Goal: Task Accomplishment & Management: Manage account settings

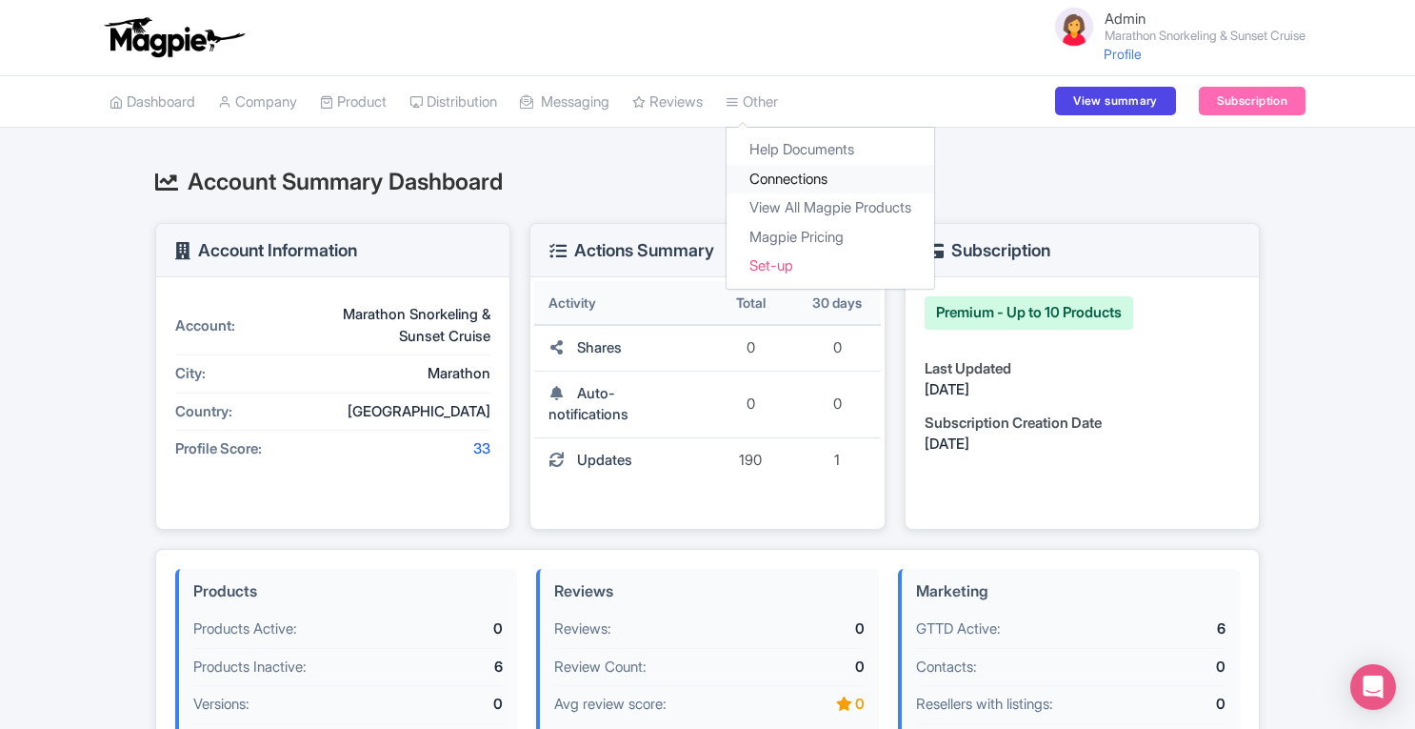
click at [800, 172] on link "Connections" at bounding box center [831, 180] width 208 height 30
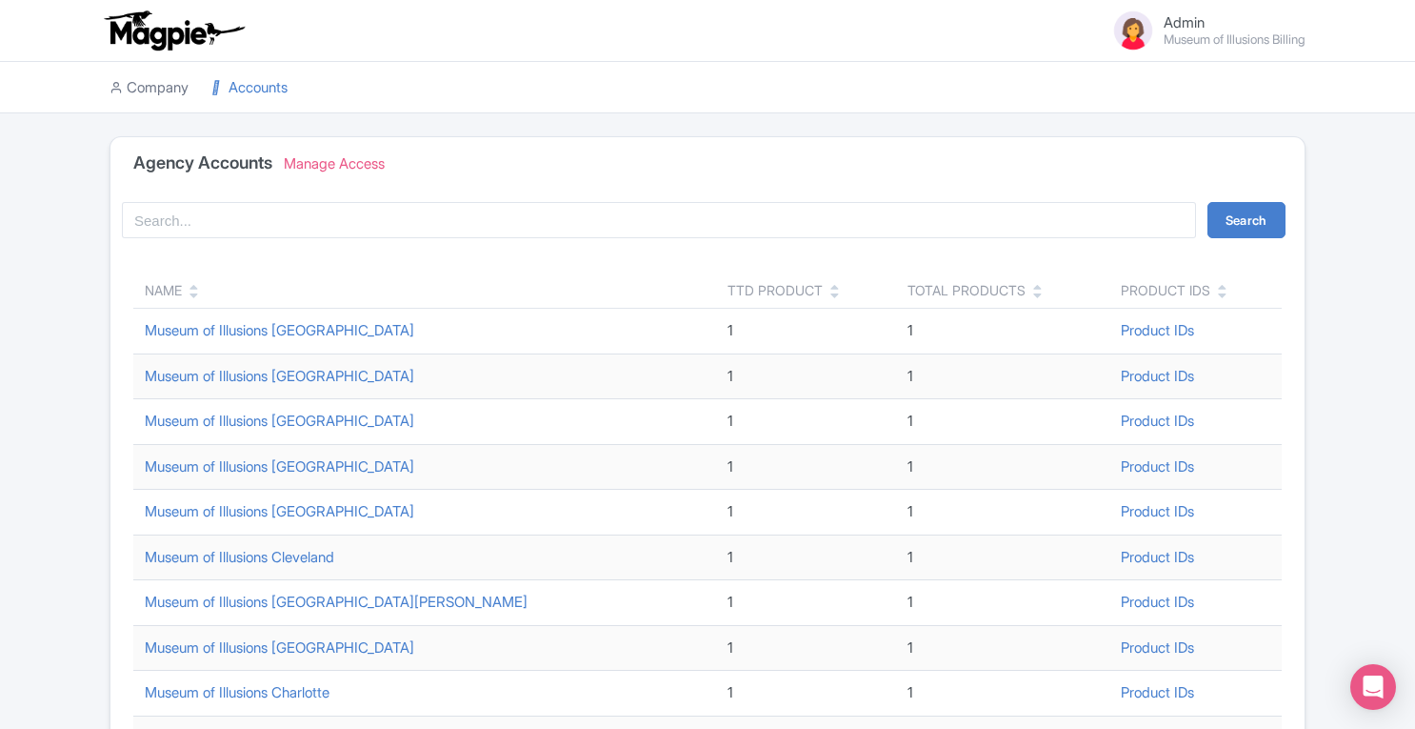
click at [169, 99] on link "Company" at bounding box center [149, 88] width 79 height 52
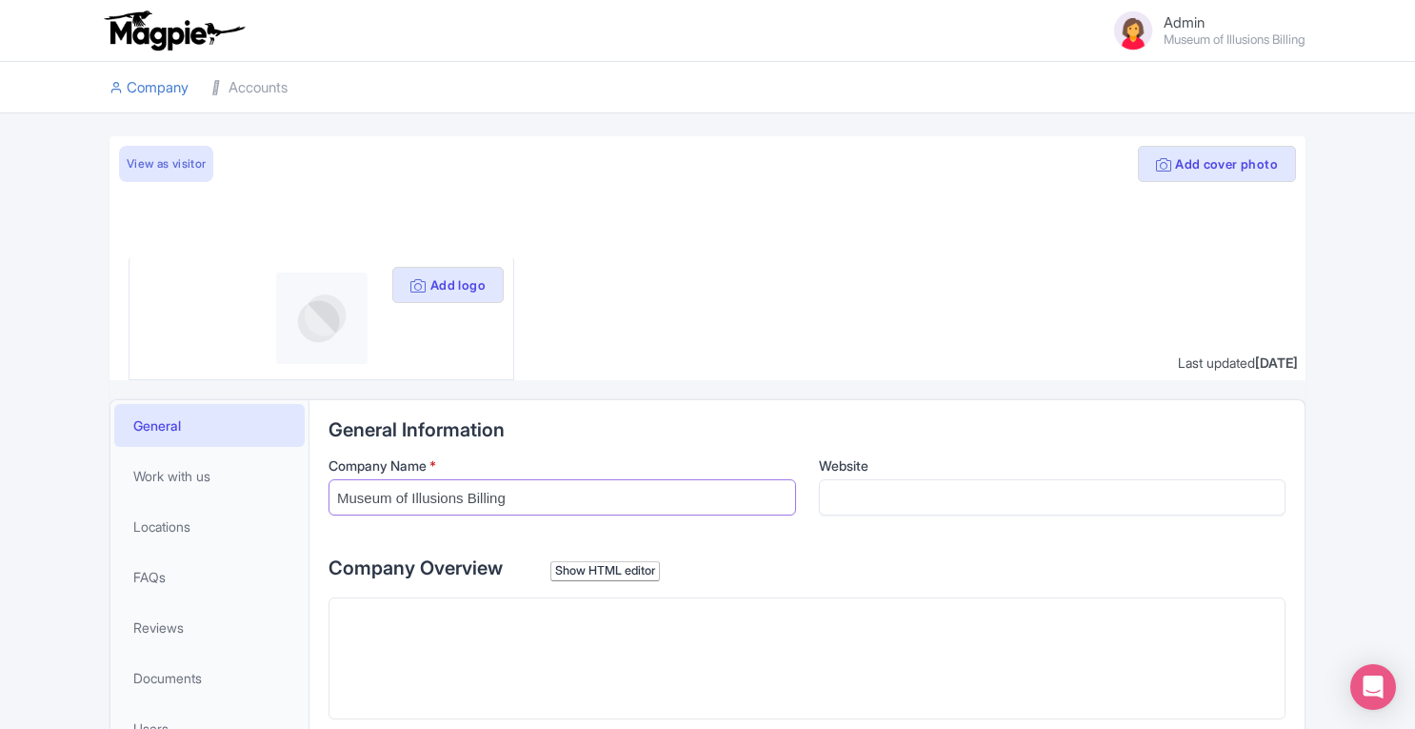
drag, startPoint x: 467, startPoint y: 496, endPoint x: 644, endPoint y: 504, distance: 177.3
click at [644, 504] on input "Museum of Illusions Billing" at bounding box center [563, 497] width 468 height 36
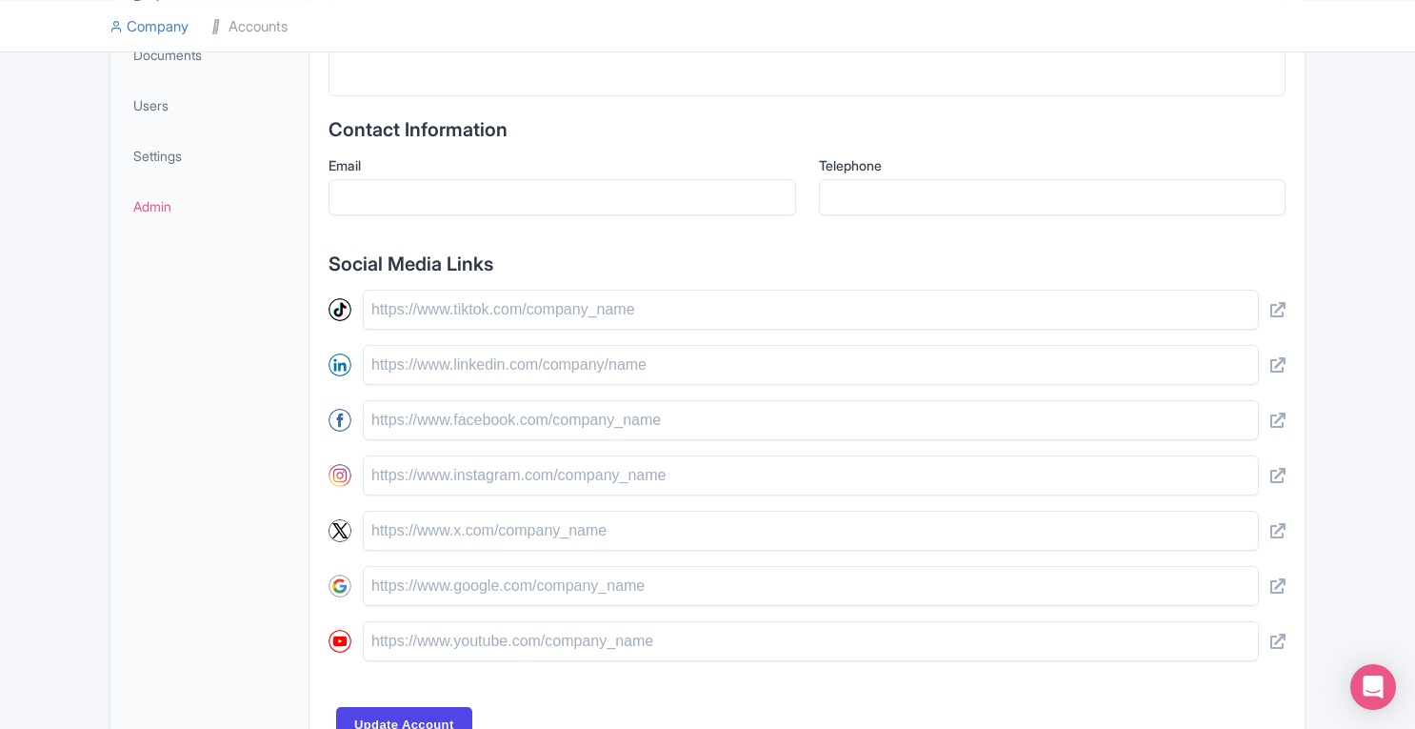
scroll to position [739, 0]
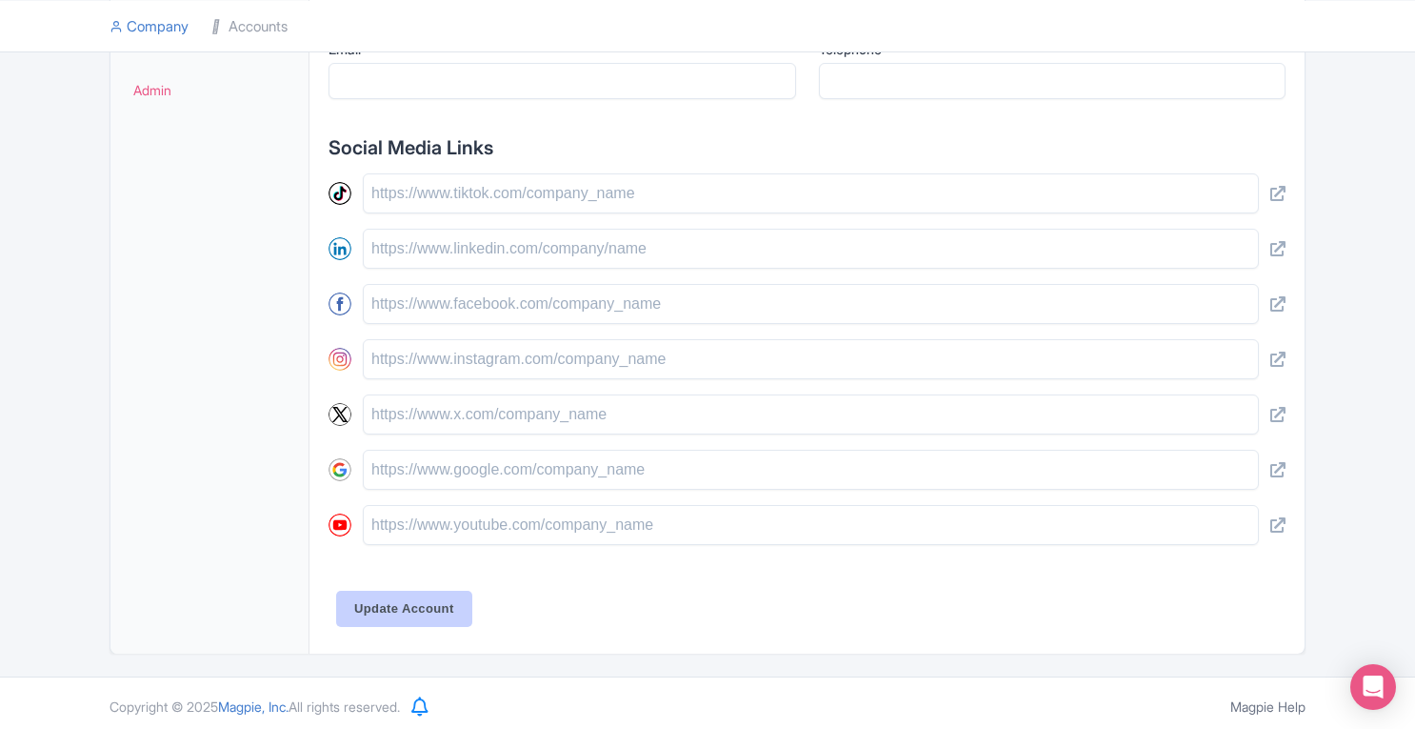
type input "Museum of Illusions Corporate"
click at [399, 601] on input "Update Account" at bounding box center [404, 609] width 136 height 36
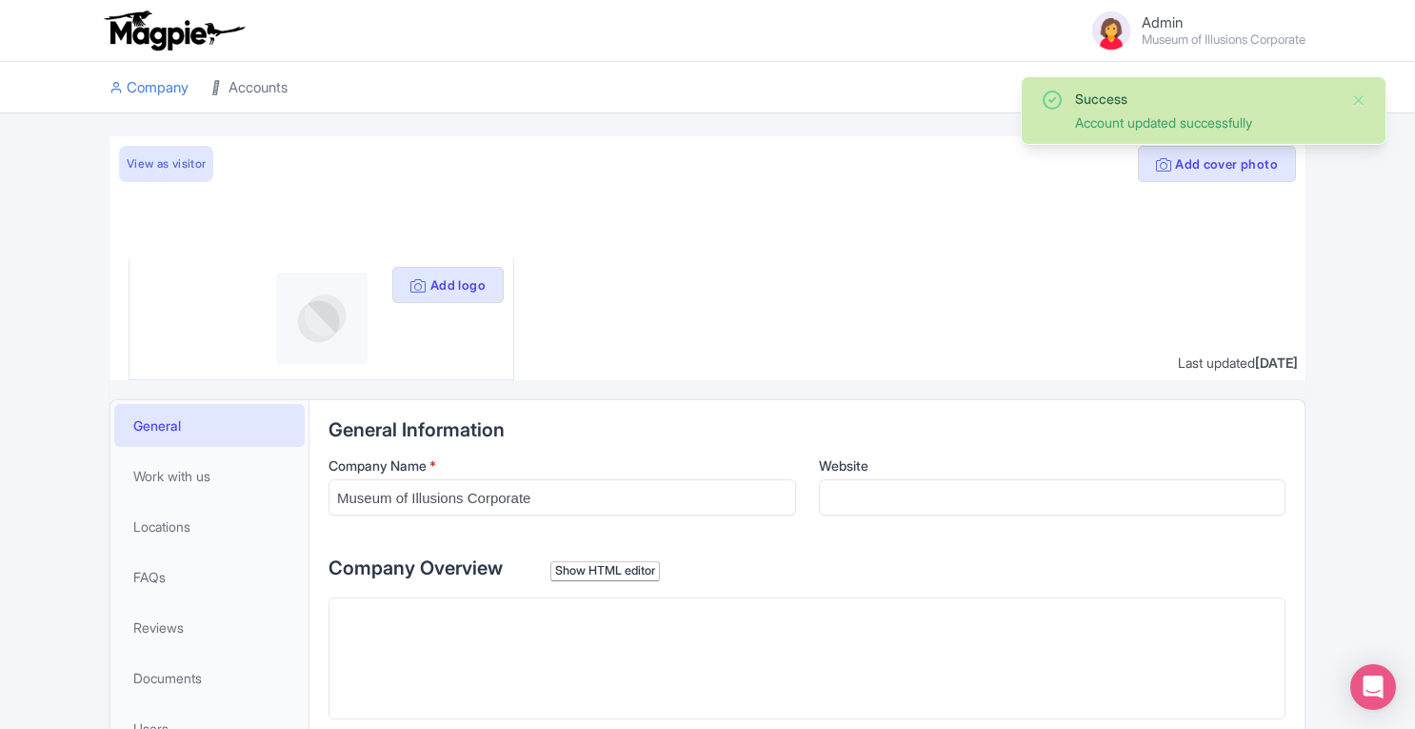
click at [282, 87] on link "Accounts" at bounding box center [249, 88] width 76 height 52
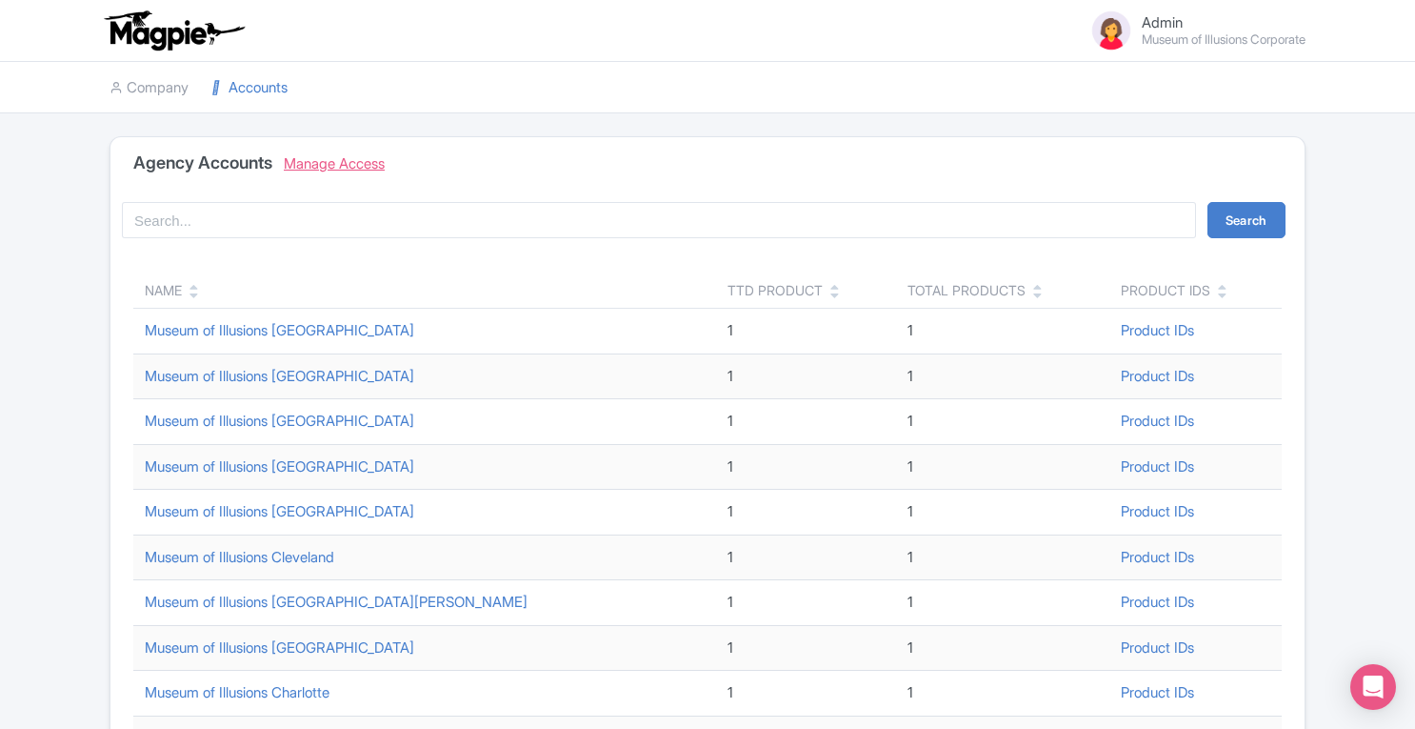
click at [356, 162] on link "Manage Access" at bounding box center [334, 163] width 101 height 18
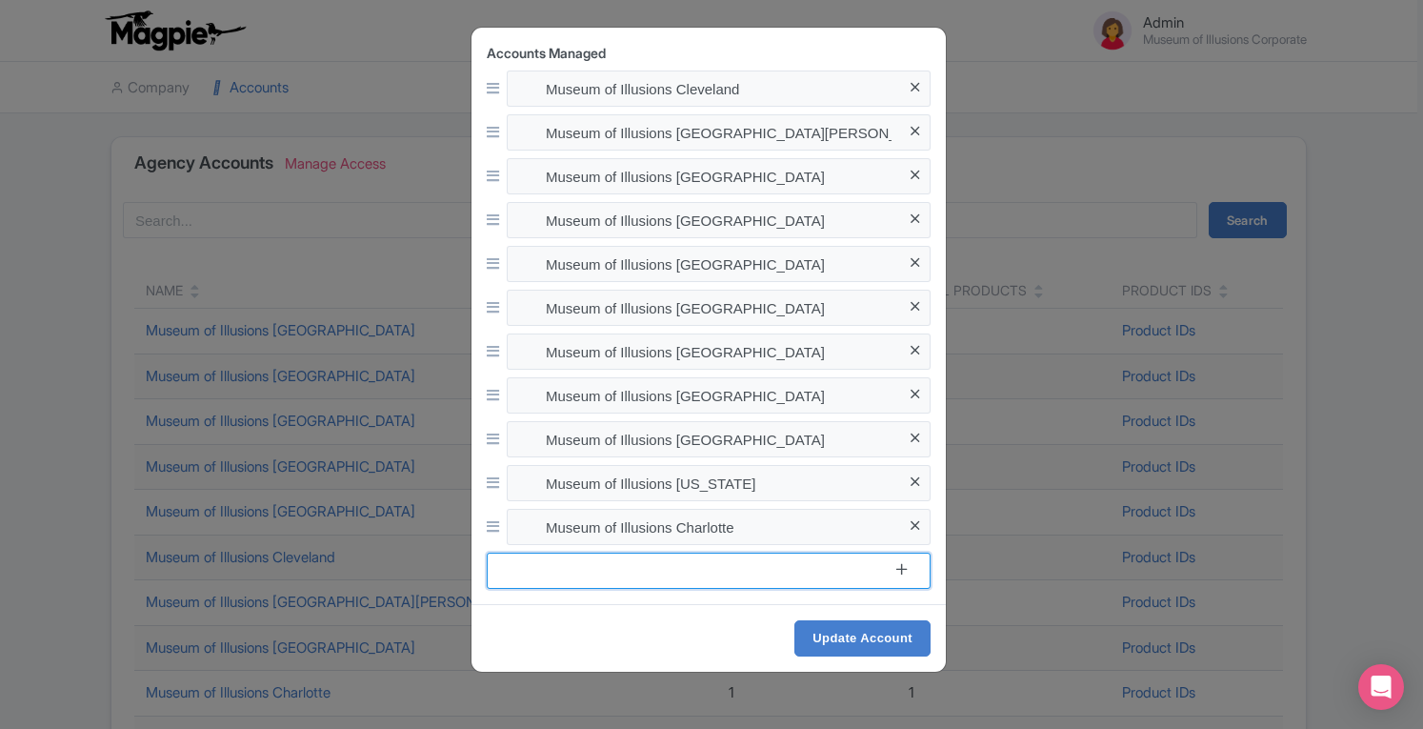
click at [655, 564] on input at bounding box center [709, 570] width 444 height 36
type input "s"
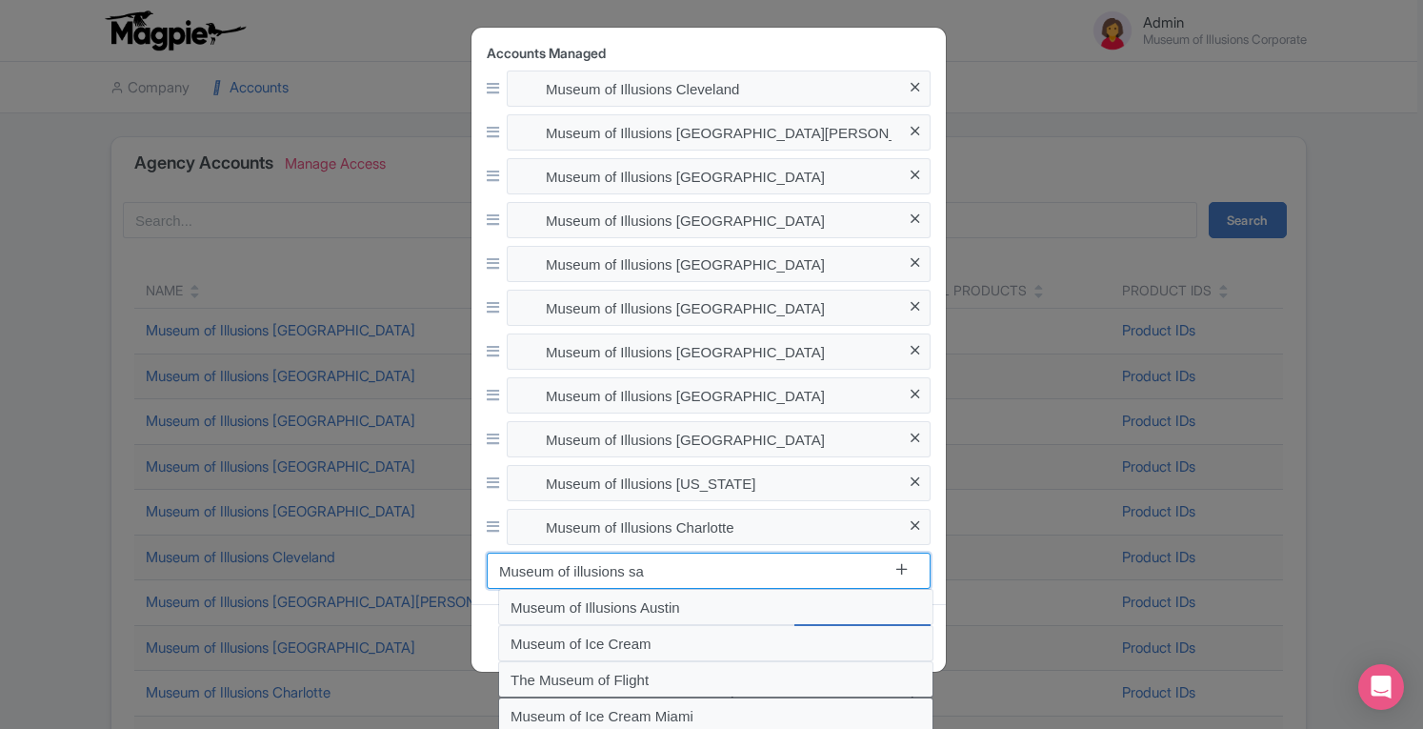
drag, startPoint x: 497, startPoint y: 571, endPoint x: 618, endPoint y: 569, distance: 121.0
click at [618, 569] on input "Museum of illusions sa" at bounding box center [709, 570] width 444 height 36
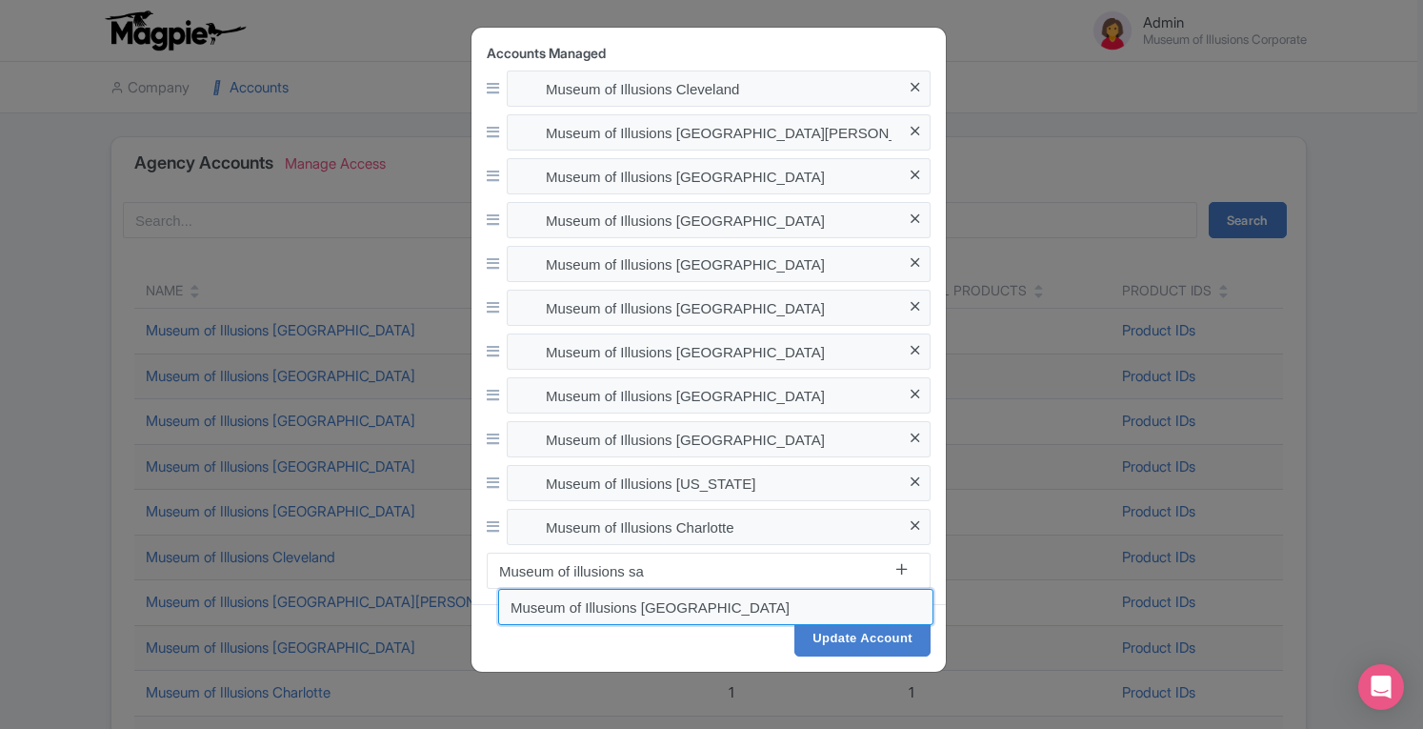
click at [703, 603] on input "Museum of Illusions San Diego" at bounding box center [715, 607] width 435 height 36
type input "Museum of Illusions San Diego"
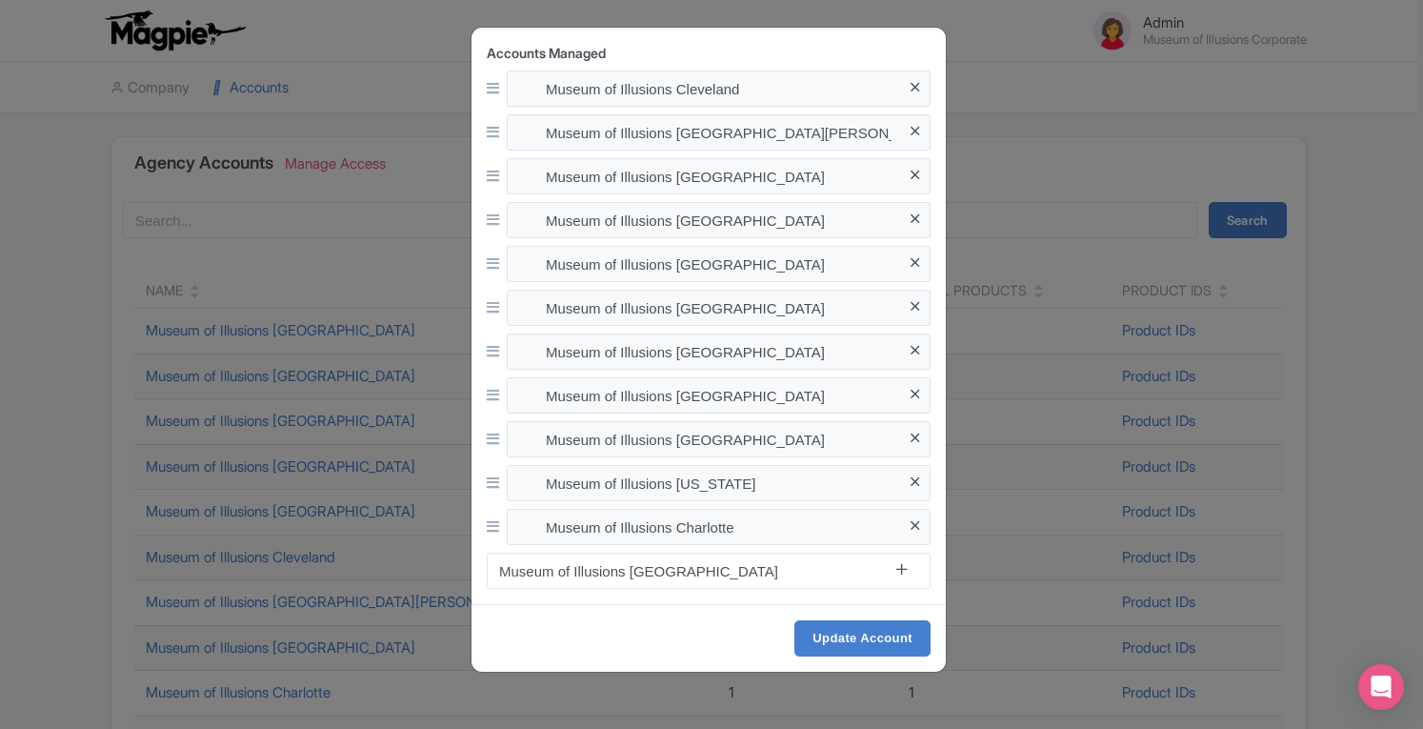
click at [899, 569] on icon at bounding box center [901, 569] width 10 height 14
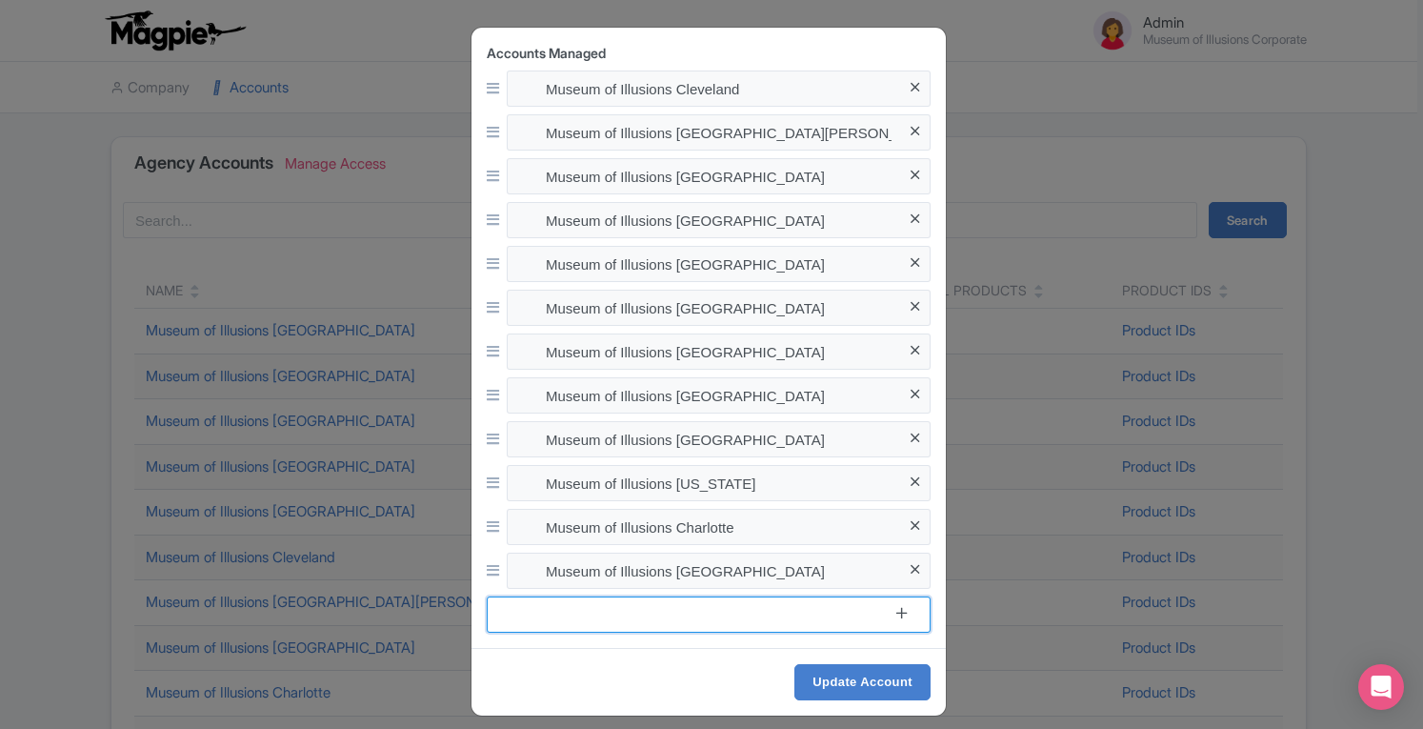
click at [701, 614] on input at bounding box center [709, 614] width 444 height 36
paste input "Museum of illusion"
click at [613, 615] on input "Museum of illusion Sa" at bounding box center [709, 614] width 444 height 36
drag, startPoint x: 490, startPoint y: 613, endPoint x: 621, endPoint y: 609, distance: 131.5
click at [621, 609] on input "Museum of illusions Sa" at bounding box center [709, 614] width 444 height 36
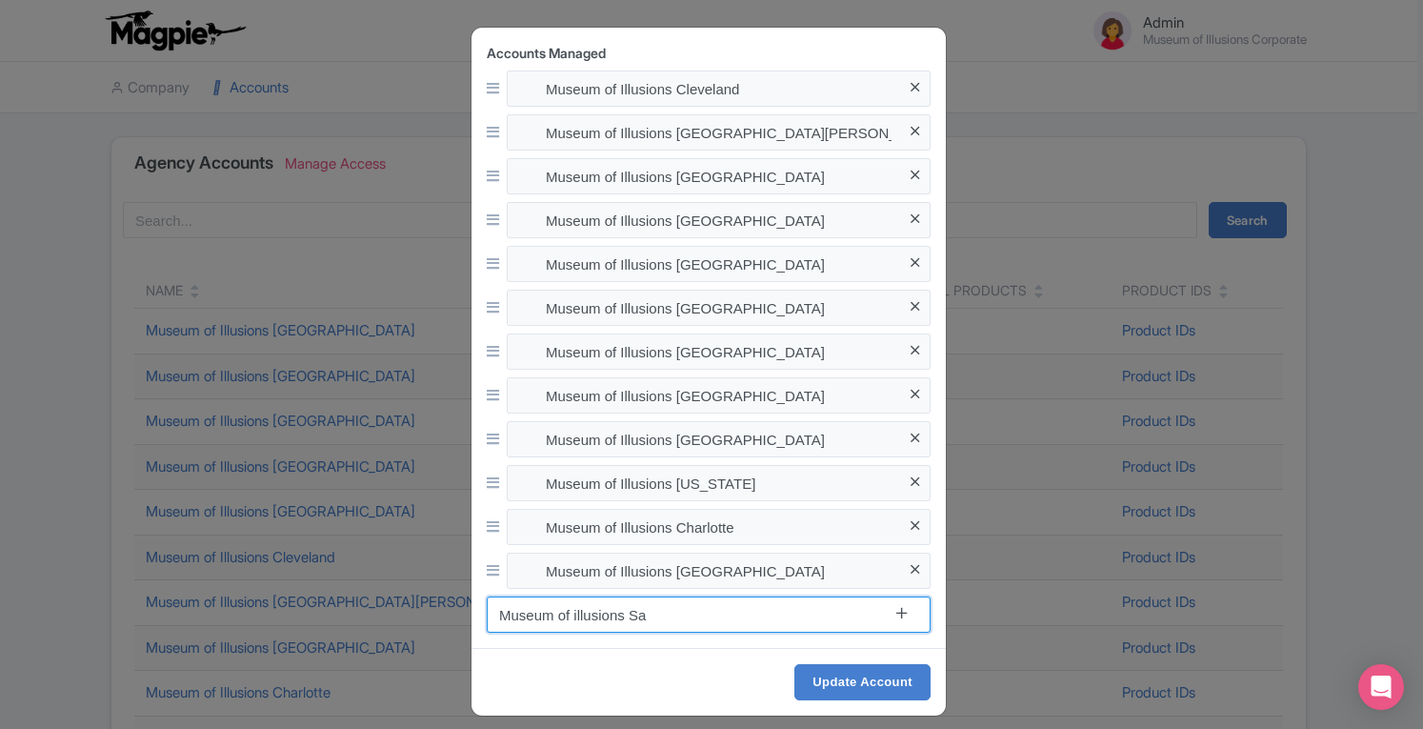
click at [693, 605] on input "Museum of illusions Sa" at bounding box center [709, 614] width 444 height 36
click at [912, 351] on icon at bounding box center [915, 350] width 9 height 14
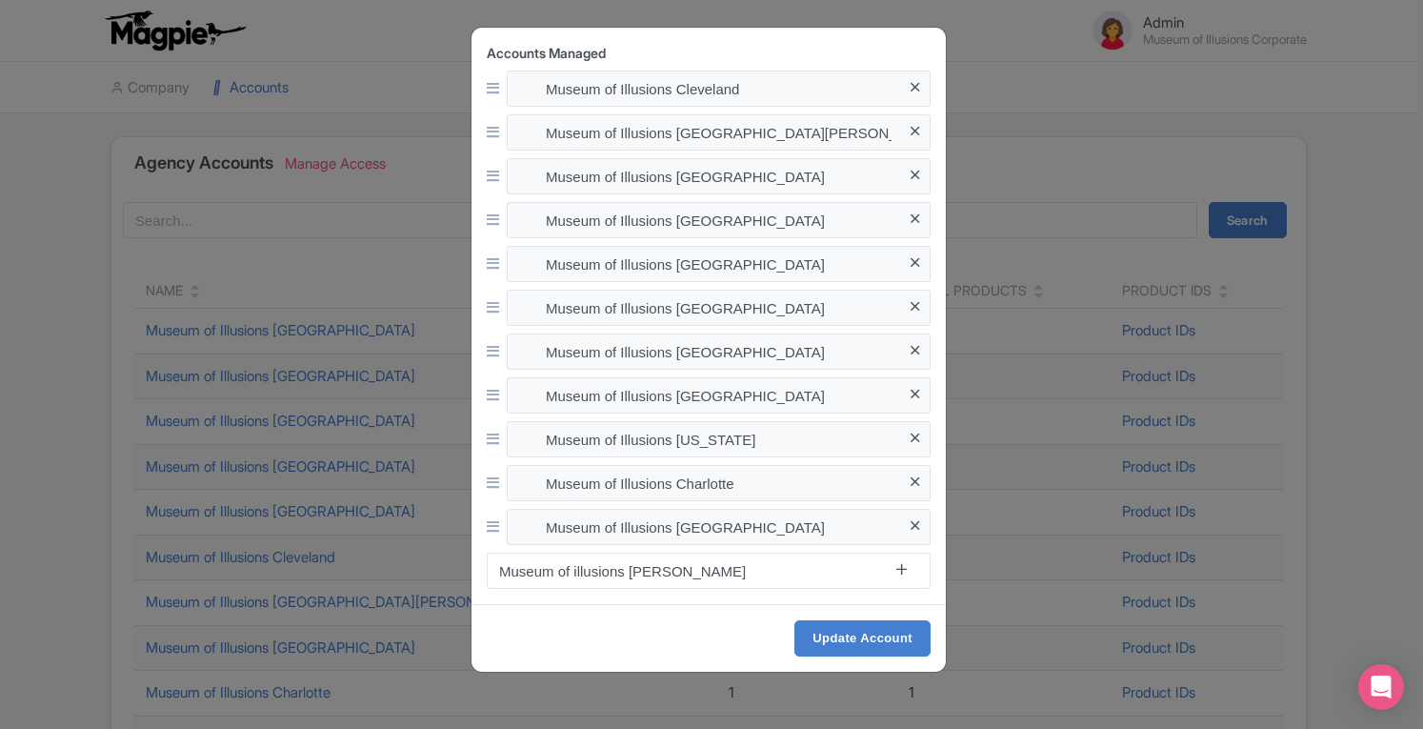
click at [912, 348] on icon at bounding box center [915, 350] width 9 height 14
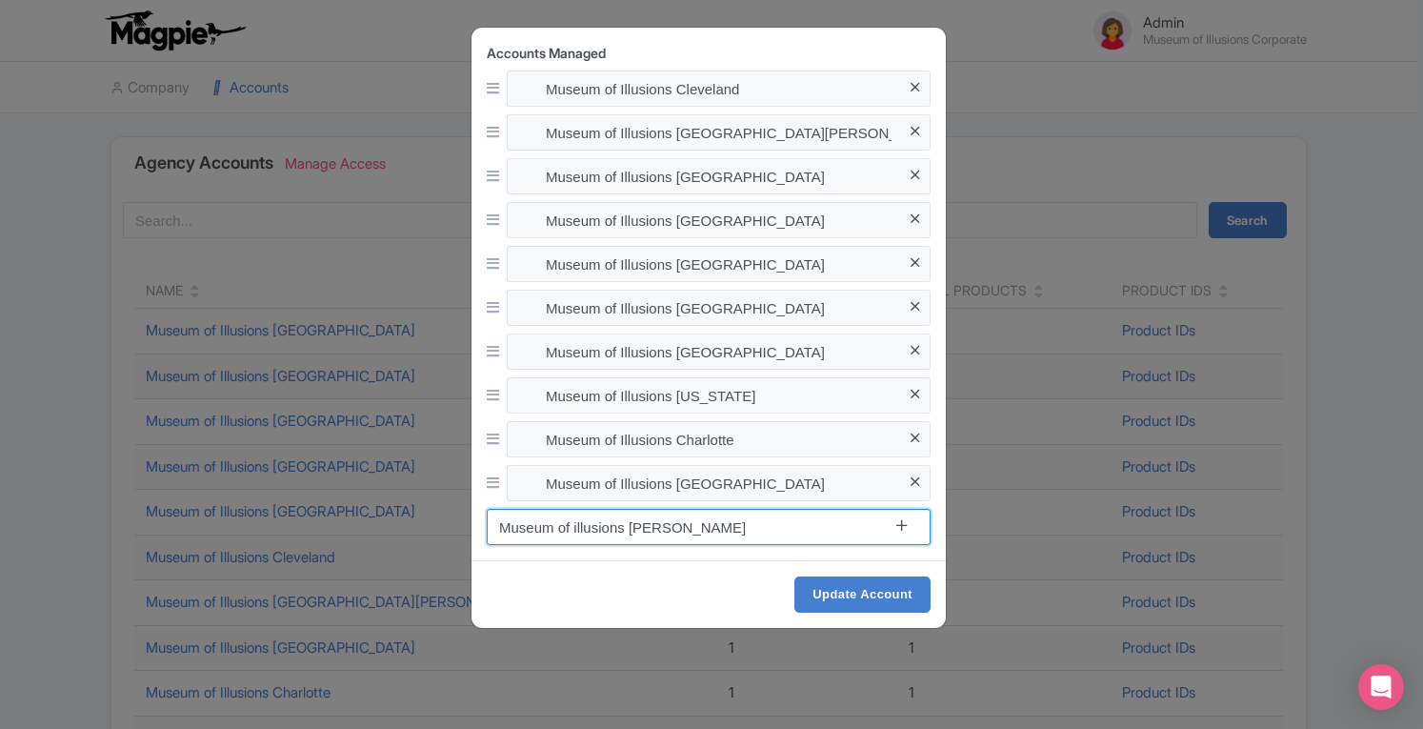
click at [671, 533] on input "Museum of illusions Sal" at bounding box center [709, 527] width 444 height 36
drag, startPoint x: 671, startPoint y: 533, endPoint x: 511, endPoint y: 542, distance: 160.2
click at [511, 542] on input "Museum of illusions Sal" at bounding box center [709, 527] width 444 height 36
paste input
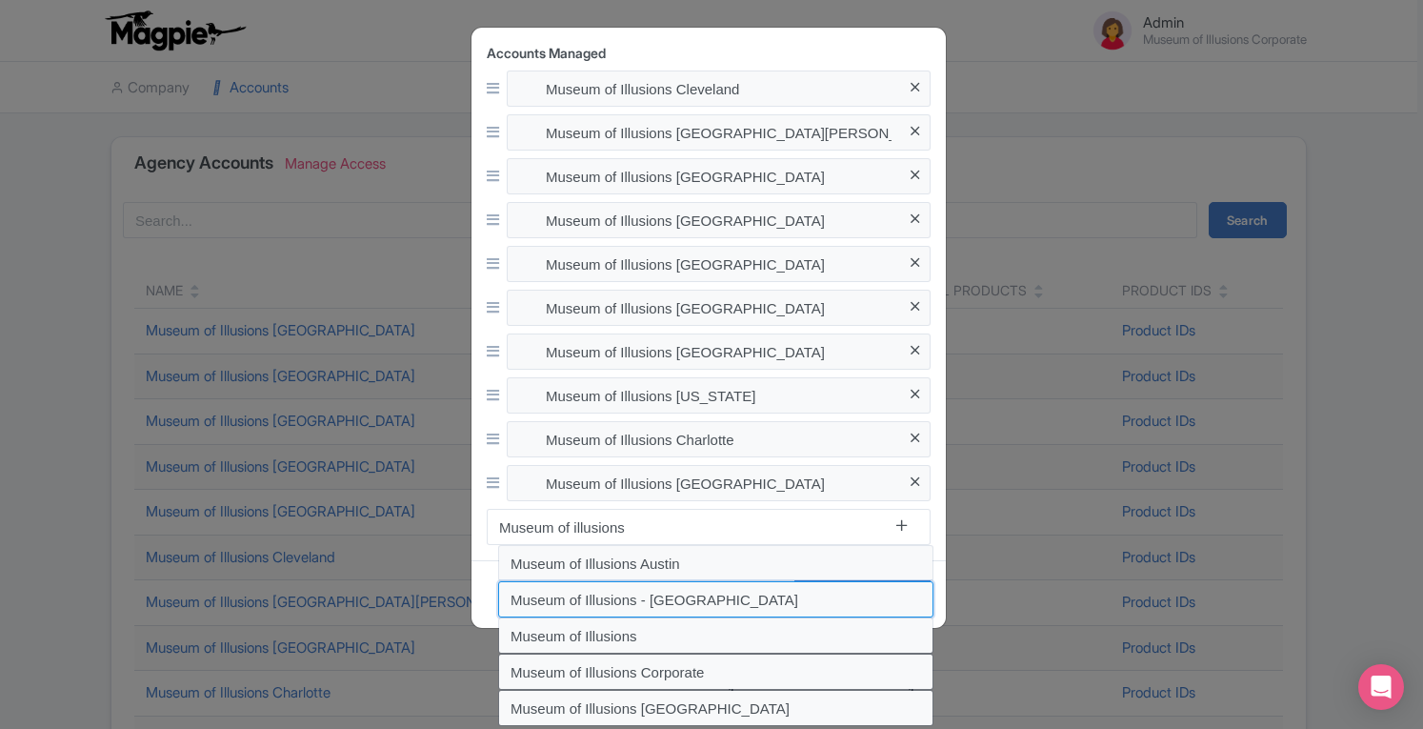
click at [595, 601] on input "Museum of Illusions - Salt Lake City" at bounding box center [715, 599] width 435 height 36
type input "Museum of Illusions - Salt Lake City"
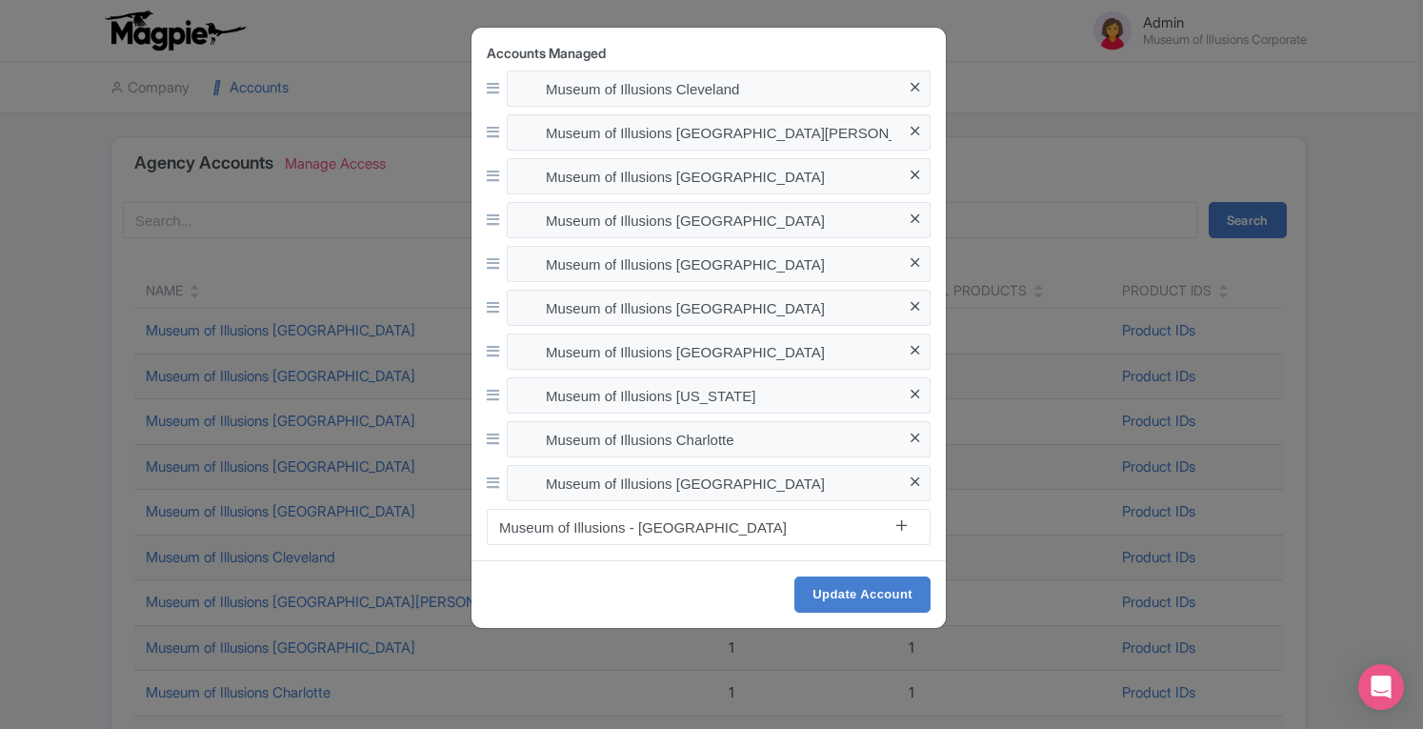
click at [900, 524] on icon at bounding box center [901, 525] width 10 height 14
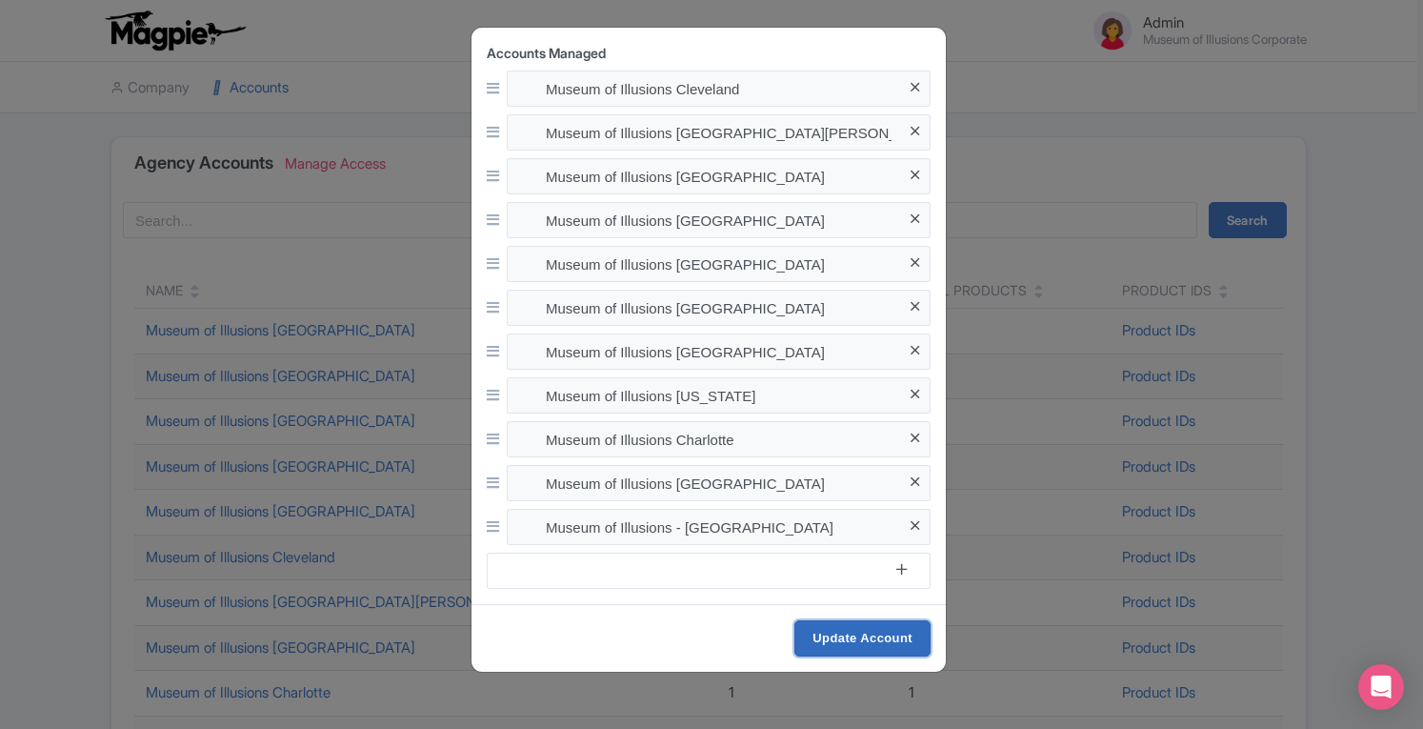
click at [905, 637] on input "Update Account" at bounding box center [862, 638] width 136 height 36
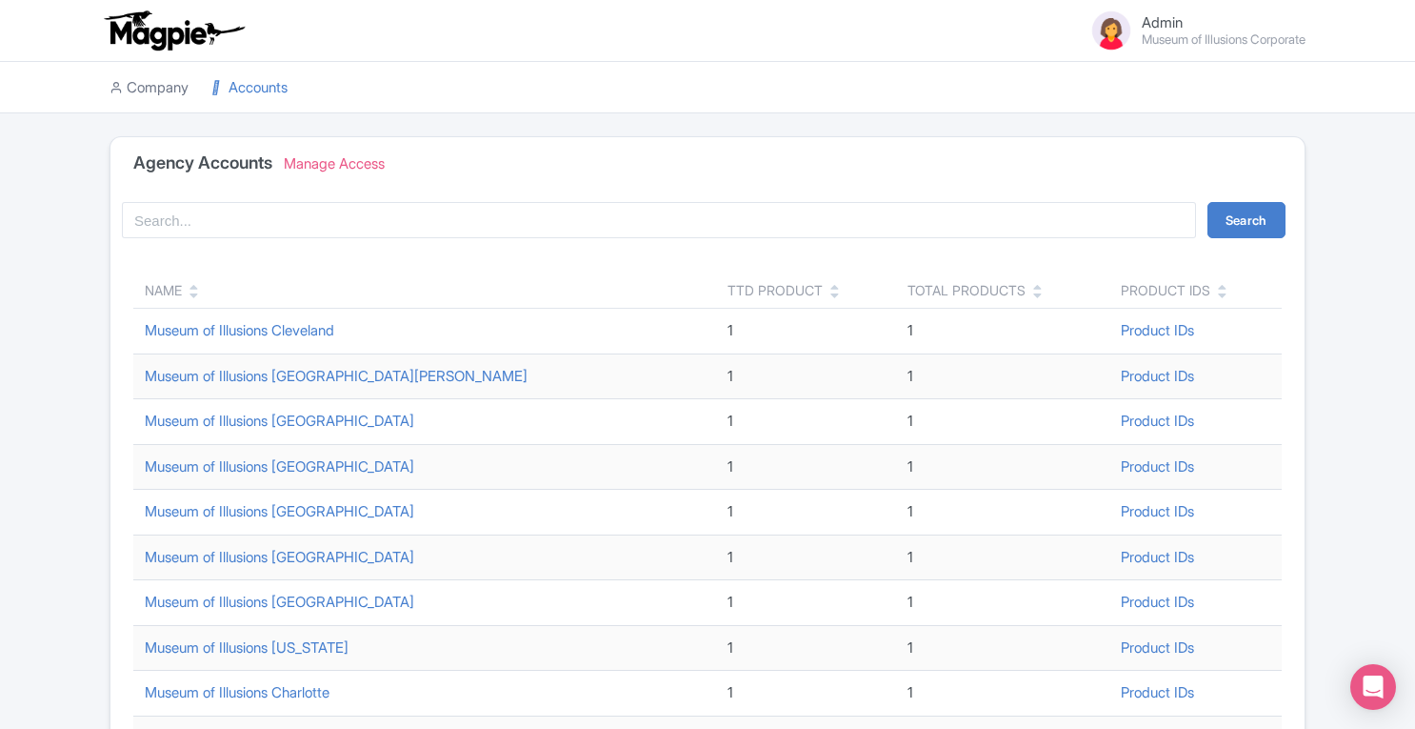
click at [172, 97] on link "Company" at bounding box center [149, 88] width 79 height 52
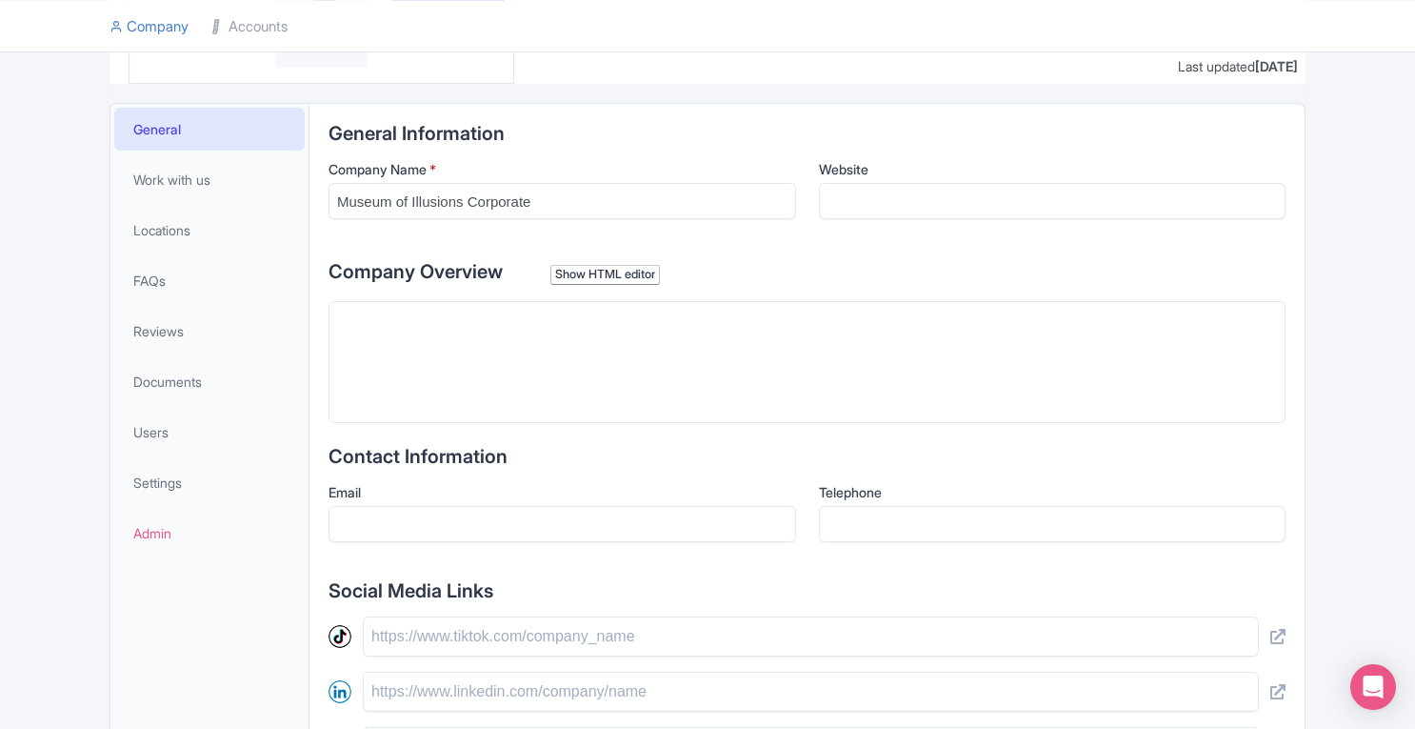
scroll to position [309, 0]
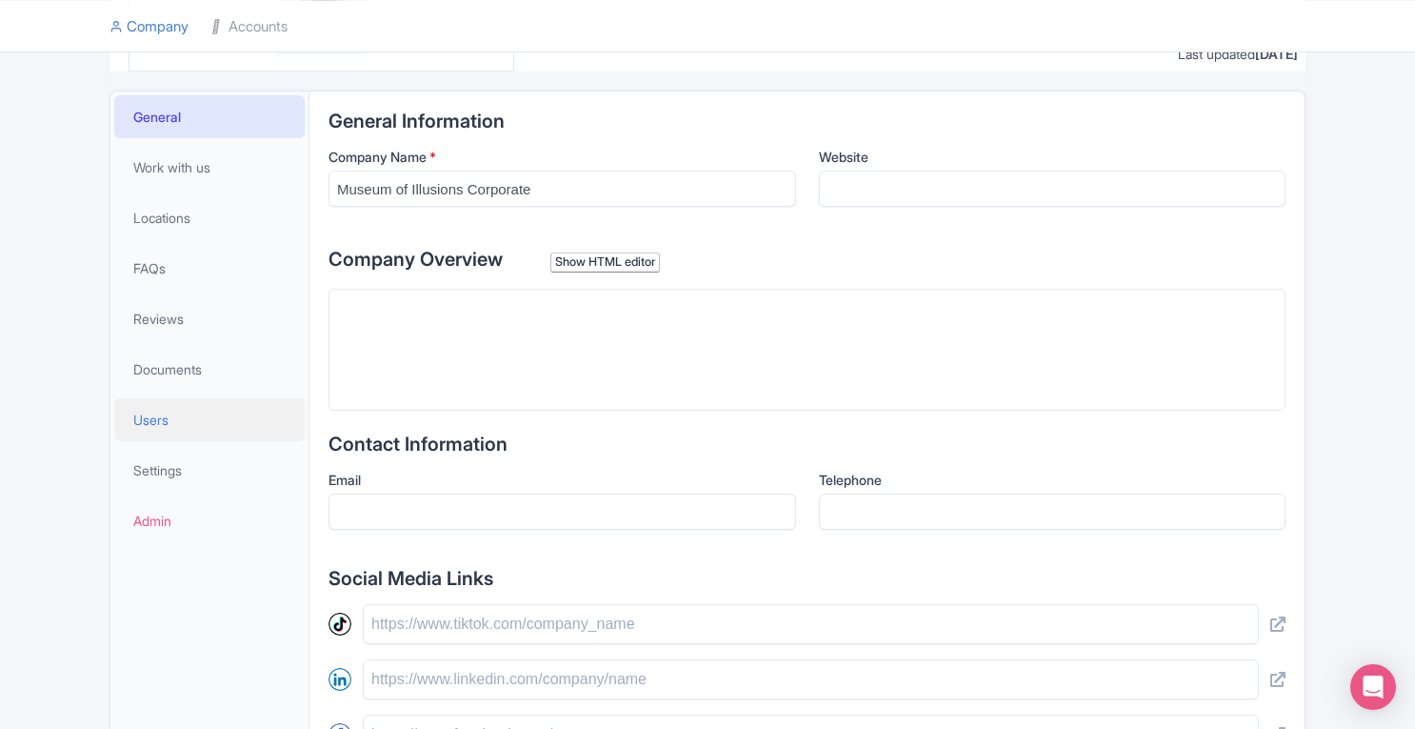
click at [152, 416] on span "Users" at bounding box center [150, 420] width 35 height 20
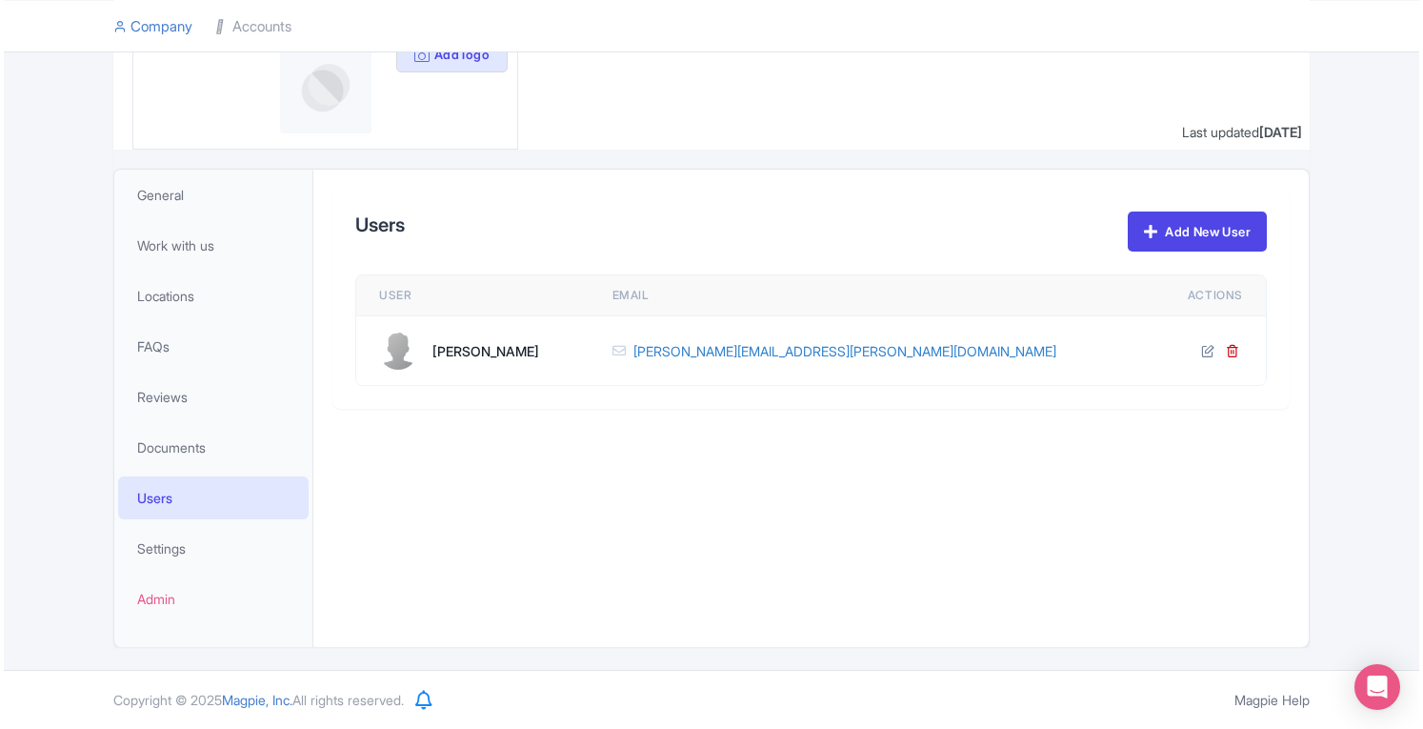
scroll to position [229, 0]
click at [1208, 243] on link "Add New User" at bounding box center [1193, 233] width 139 height 40
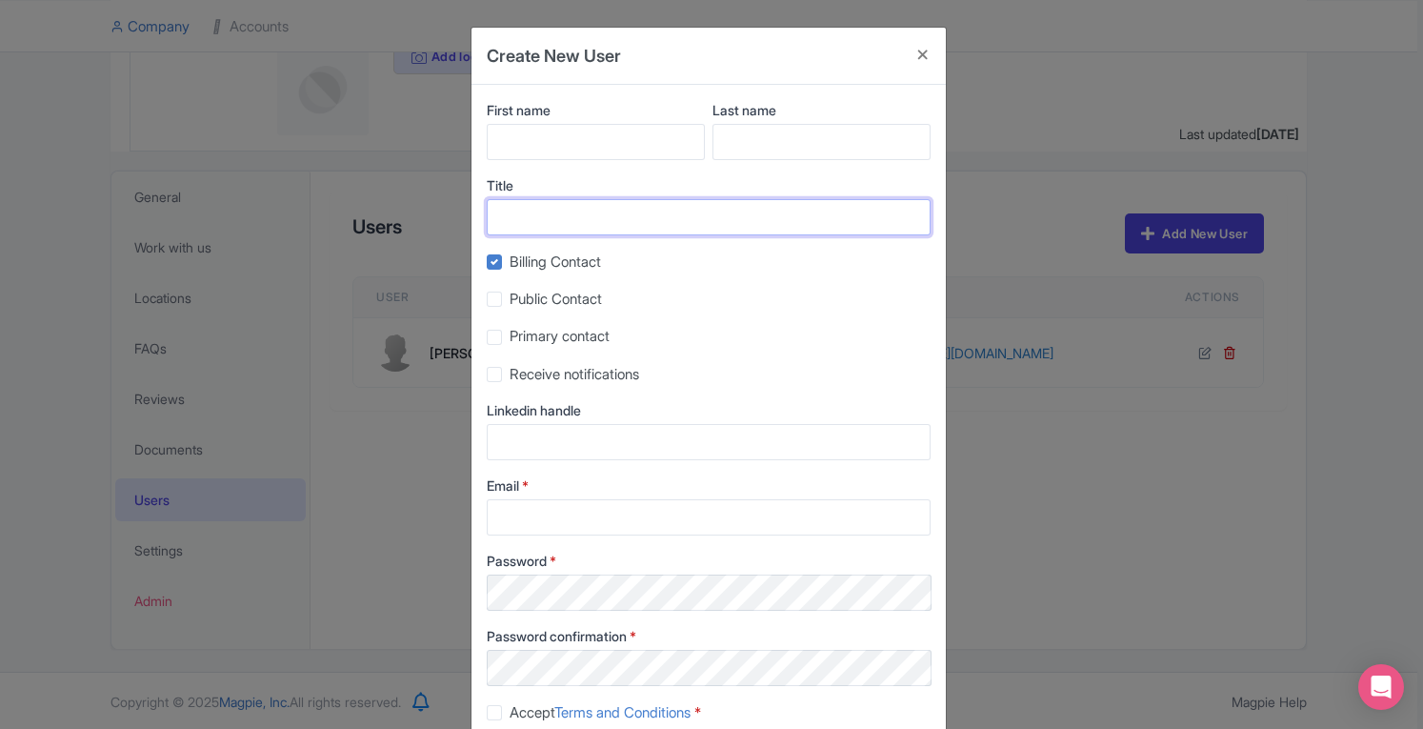
click at [558, 230] on input "Title" at bounding box center [709, 217] width 444 height 36
click at [598, 523] on input "Email *" at bounding box center [709, 517] width 444 height 36
paste input "max.schaefer@museumofillusions.com"
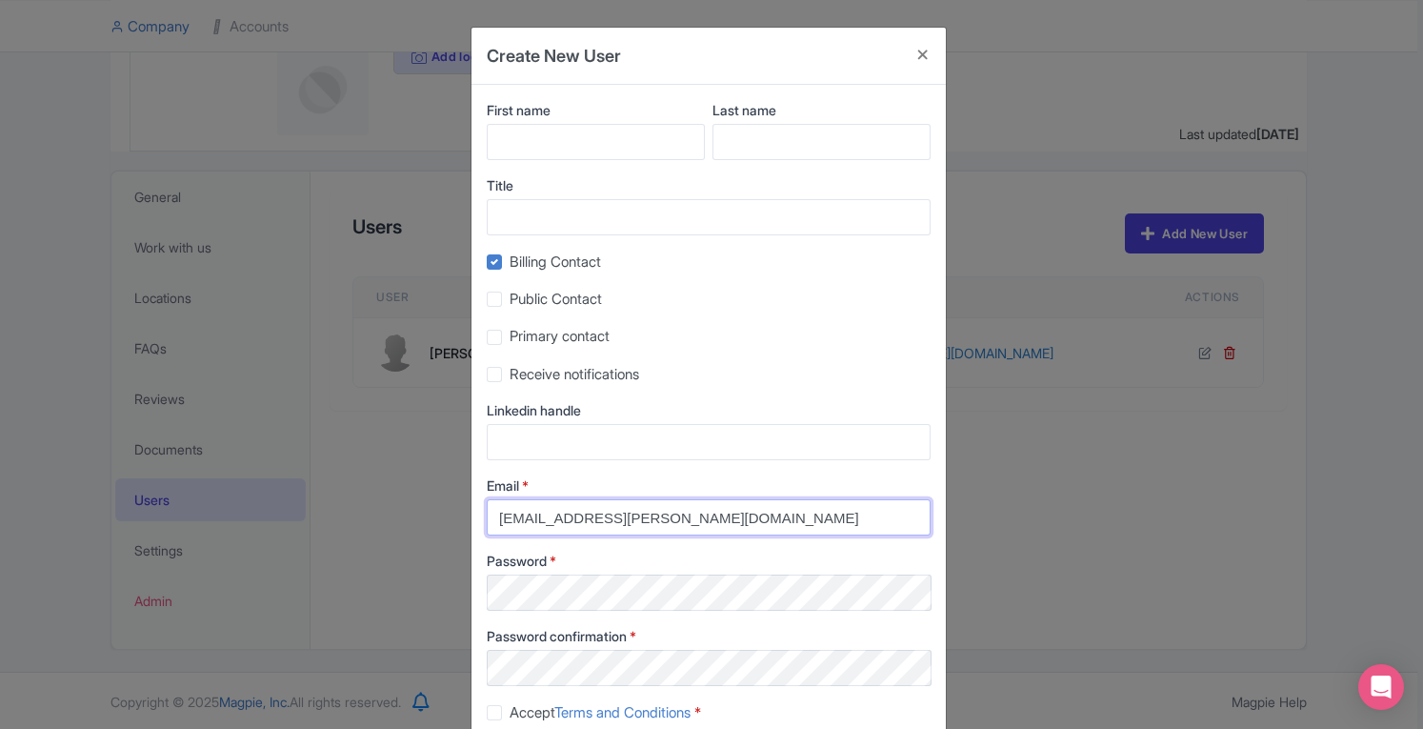
type input "[EMAIL_ADDRESS][PERSON_NAME][DOMAIN_NAME]"
click at [533, 137] on input "First name" at bounding box center [596, 142] width 218 height 36
type input "Max"
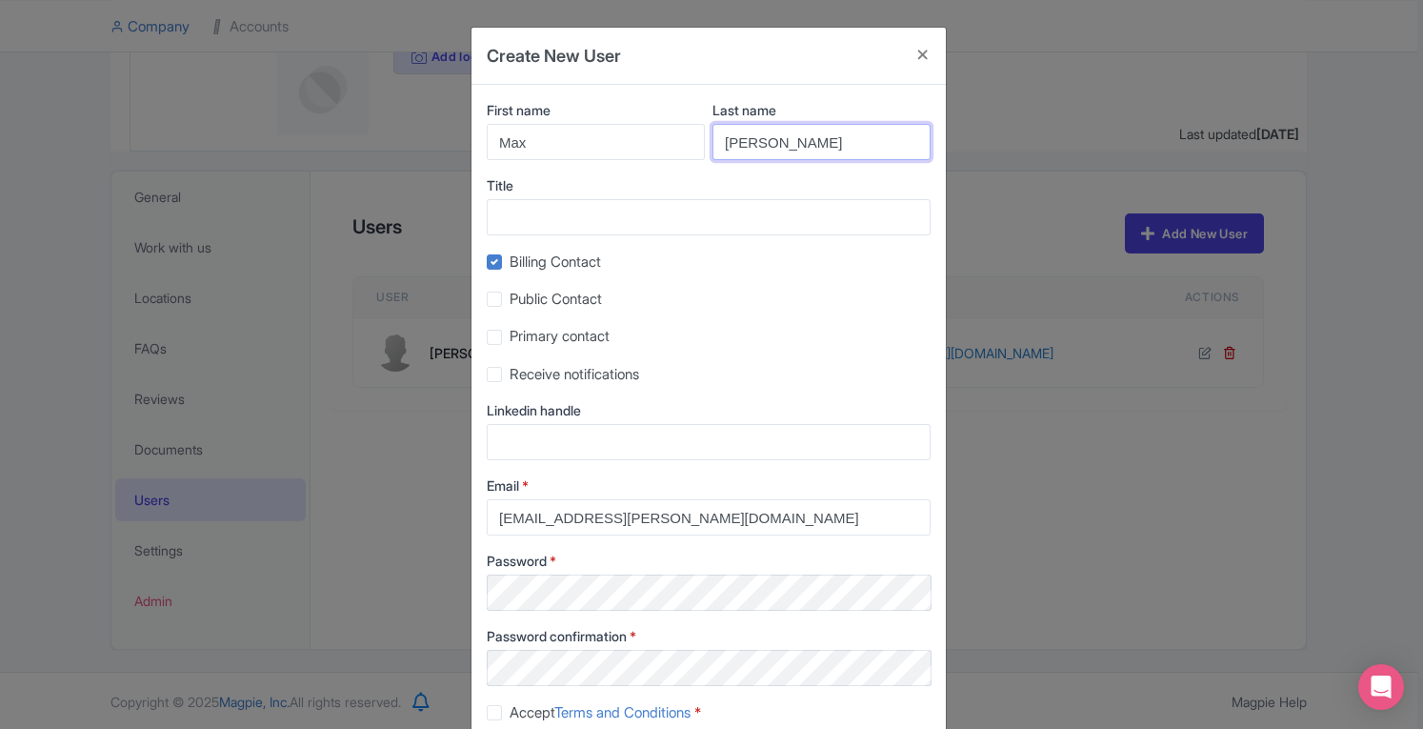
scroll to position [120, 0]
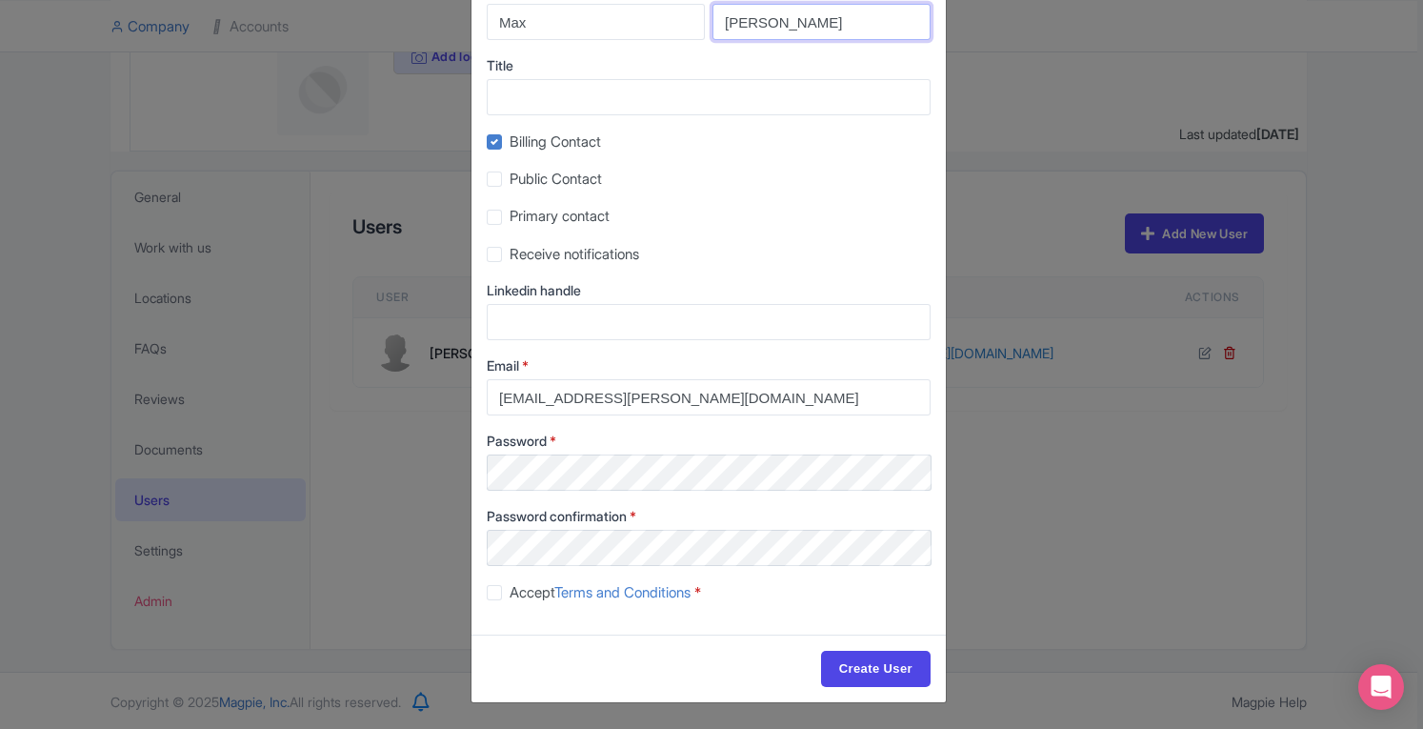
type input "Schaefer"
click at [510, 139] on label "Billing Contact" at bounding box center [555, 142] width 91 height 22
click at [510, 139] on input "Billing Contact" at bounding box center [516, 136] width 12 height 12
checkbox input "false"
click at [510, 595] on label "Accept Terms and Conditions *" at bounding box center [605, 593] width 191 height 22
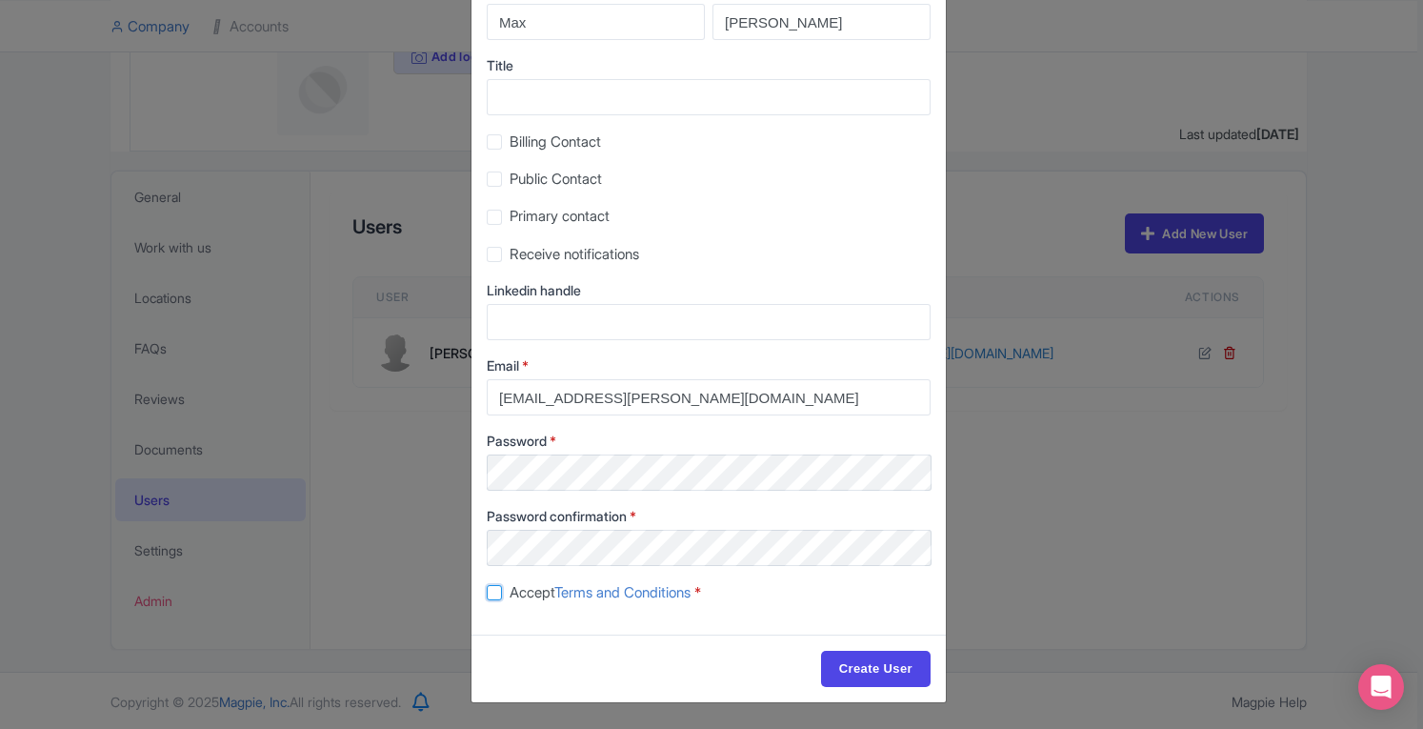
click at [510, 593] on input "Accept Terms and Conditions *" at bounding box center [516, 587] width 12 height 12
checkbox input "true"
click at [853, 658] on input "Create User" at bounding box center [876, 669] width 110 height 36
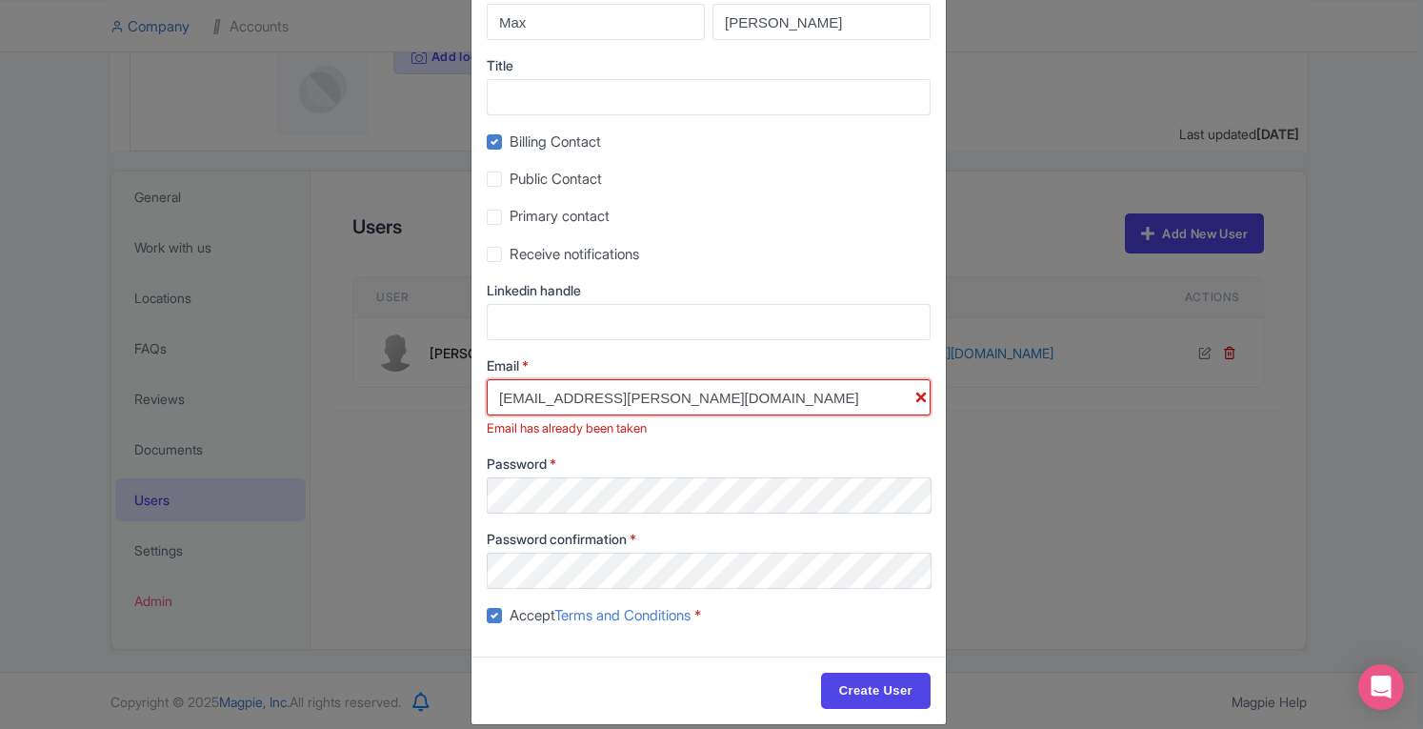
drag, startPoint x: 761, startPoint y: 403, endPoint x: 446, endPoint y: 405, distance: 315.3
click at [446, 405] on div "Create New User First name Max Last name Schaefer Title Billing Contact Public …" at bounding box center [711, 364] width 1423 height 729
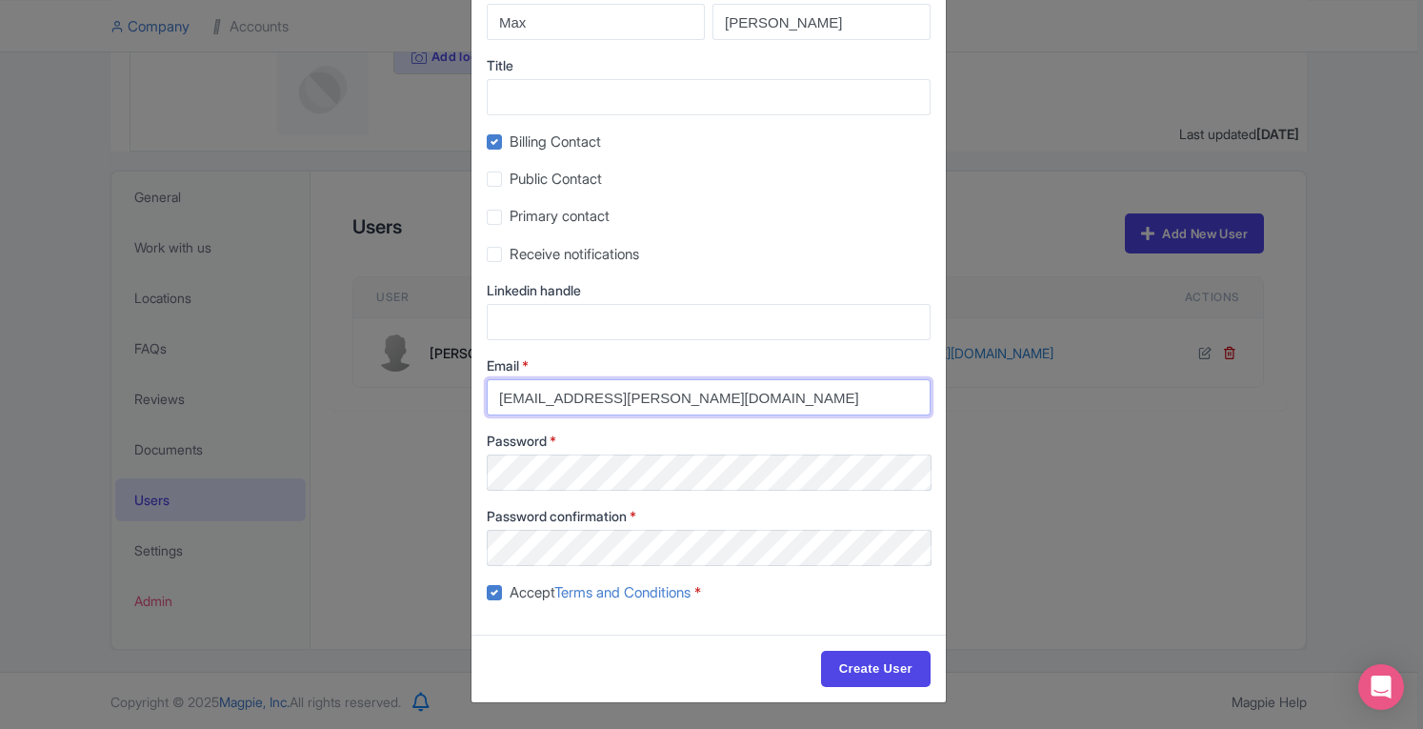
paste input "chris.lascala"
type input "chris.lascala@museumofillusions.com"
click at [510, 137] on label "Billing Contact" at bounding box center [555, 142] width 91 height 22
click at [510, 137] on input "Billing Contact" at bounding box center [516, 136] width 12 height 12
checkbox input "false"
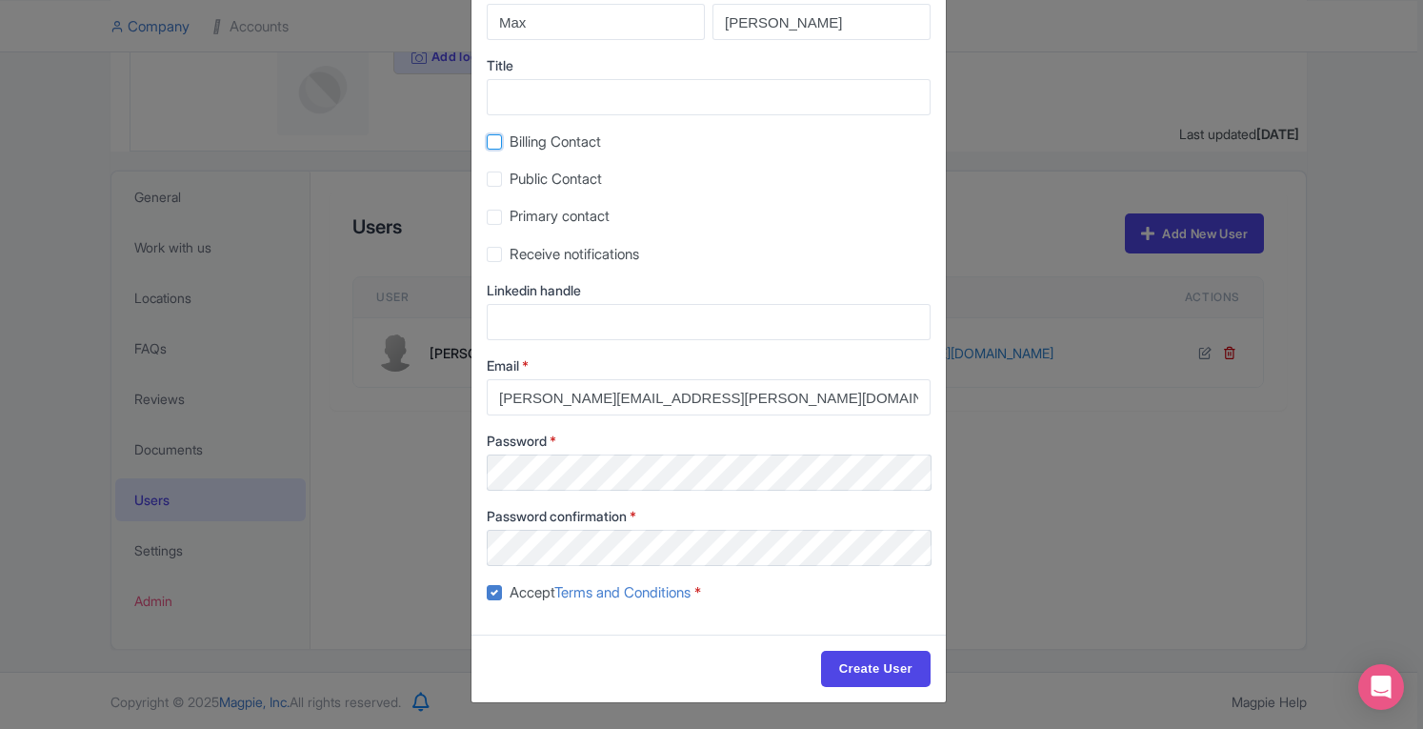
scroll to position [26, 0]
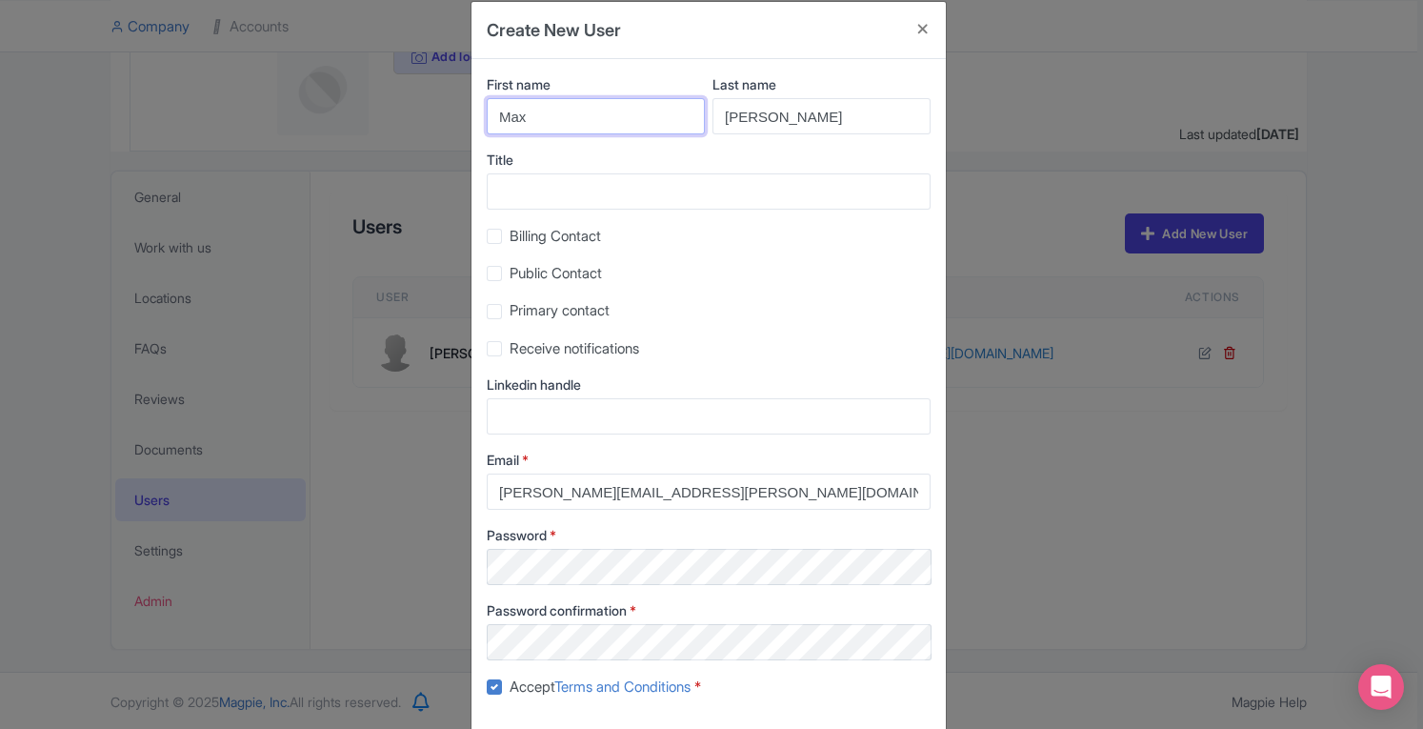
drag, startPoint x: 579, startPoint y: 121, endPoint x: 444, endPoint y: 129, distance: 135.5
click at [444, 129] on div "Create New User First name Max Last name Schaefer Title Billing Contact Public …" at bounding box center [711, 364] width 1423 height 729
type input "Chris"
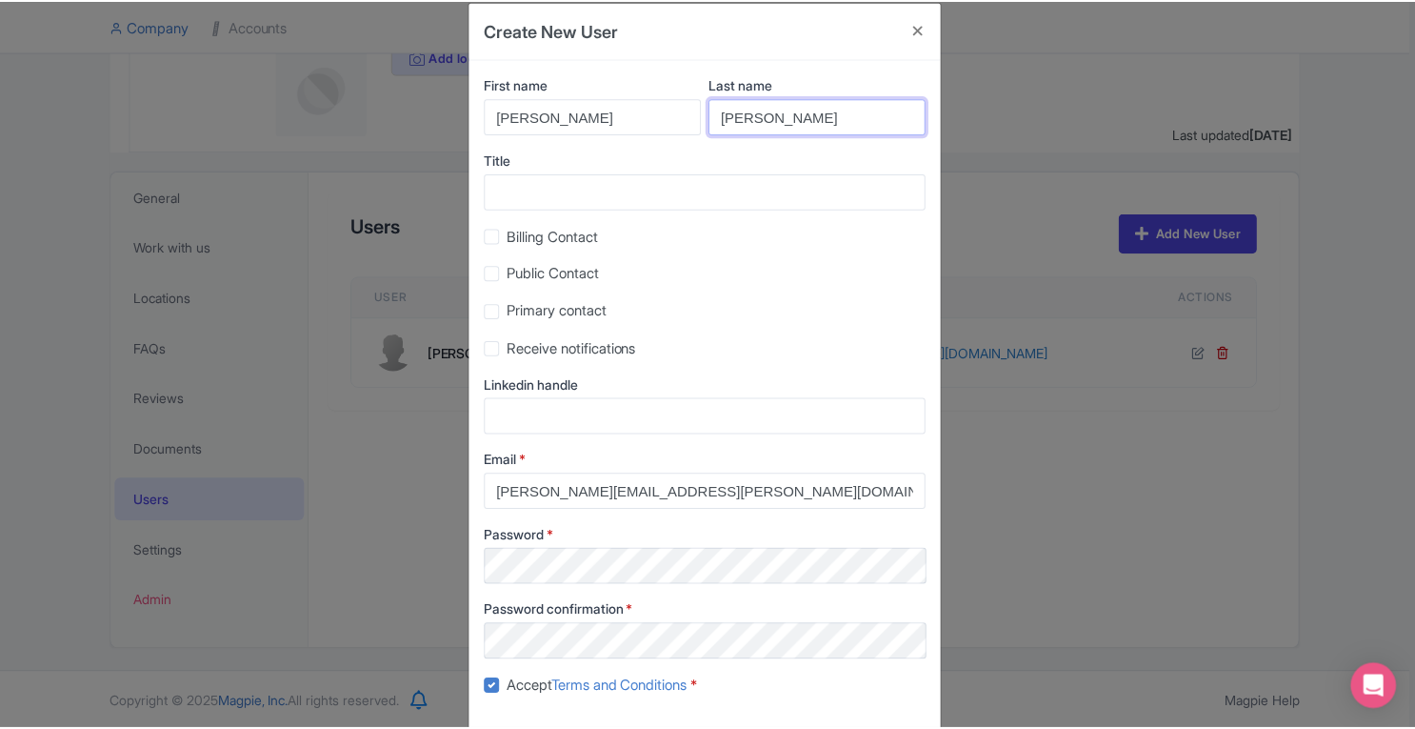
scroll to position [120, 0]
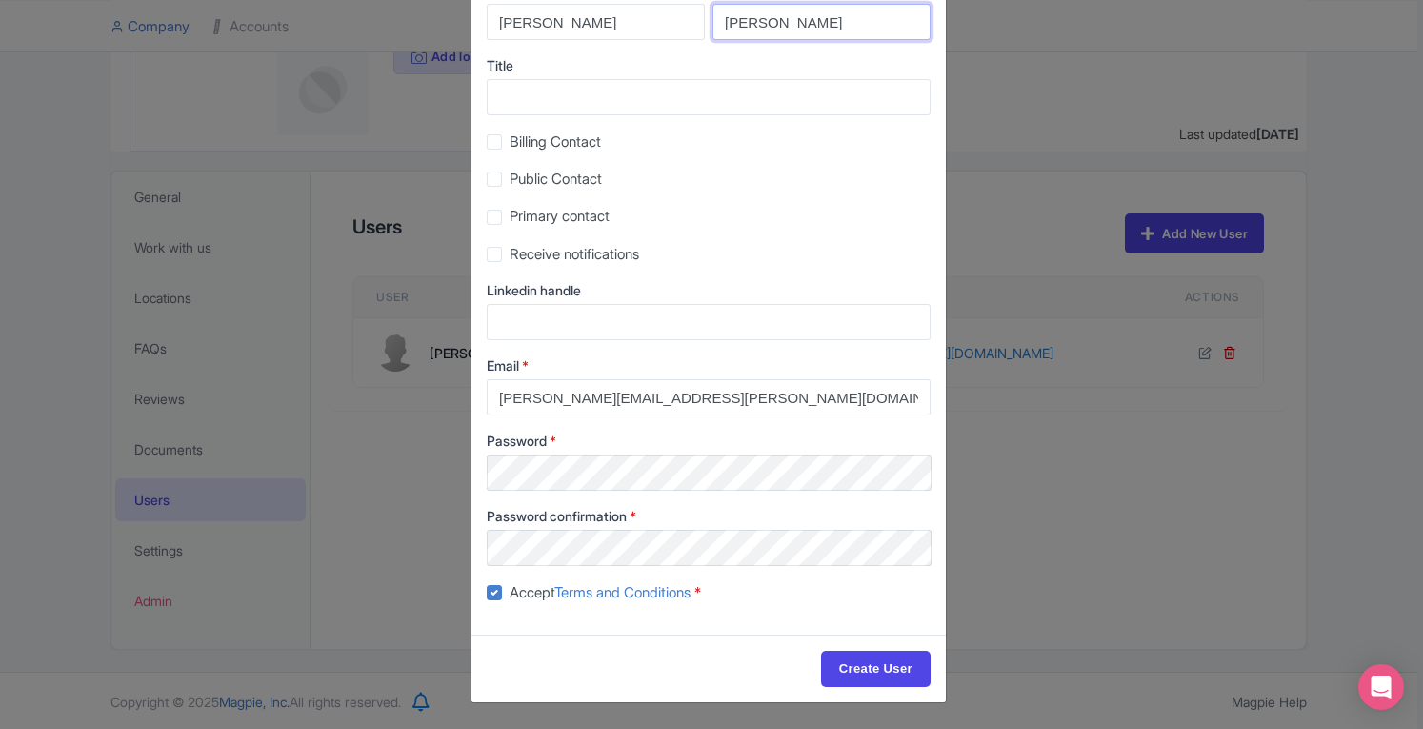
type input "Lascala"
click at [882, 671] on input "Create User" at bounding box center [876, 669] width 110 height 36
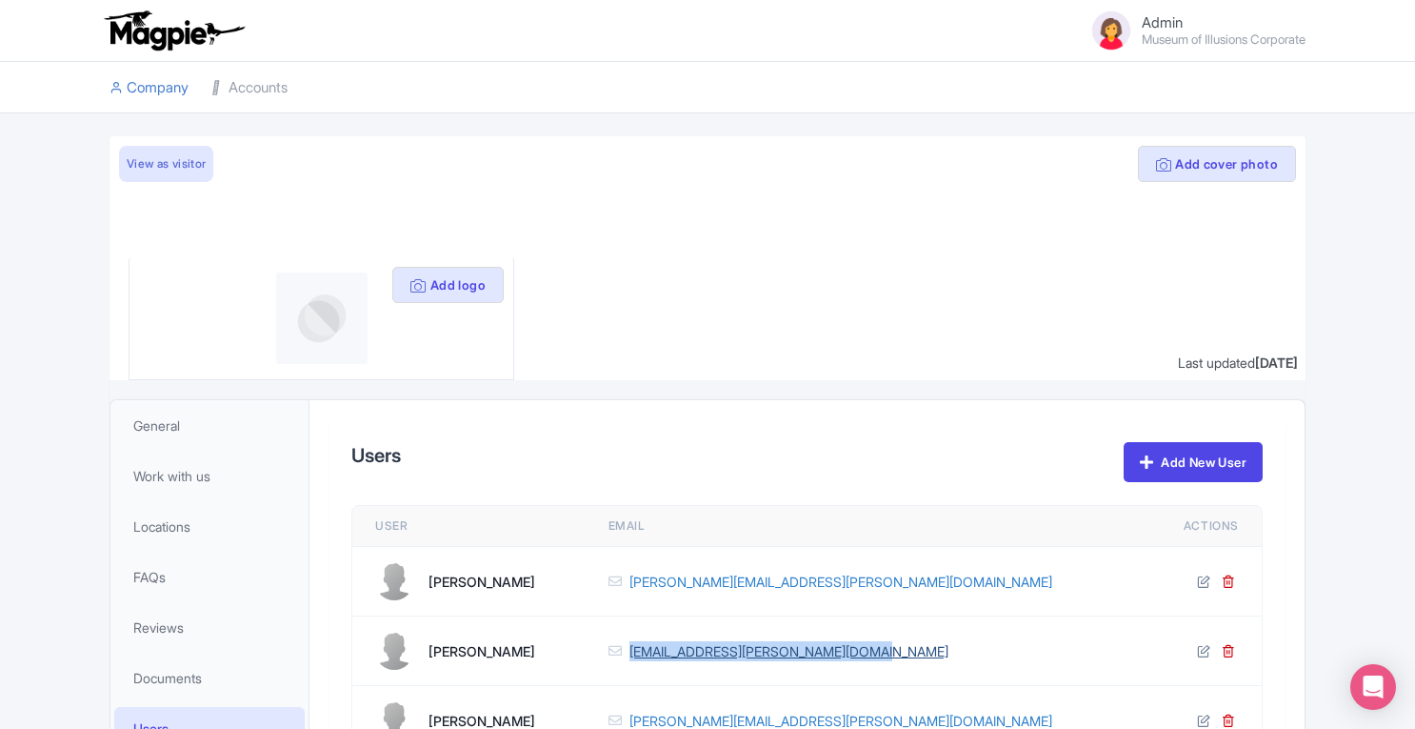
drag, startPoint x: 962, startPoint y: 663, endPoint x: 691, endPoint y: 650, distance: 271.8
click at [691, 650] on td "max.schaefer@museumofillusions.com" at bounding box center [863, 651] width 554 height 70
copy link "max.schaefer@museumofillusions.com"
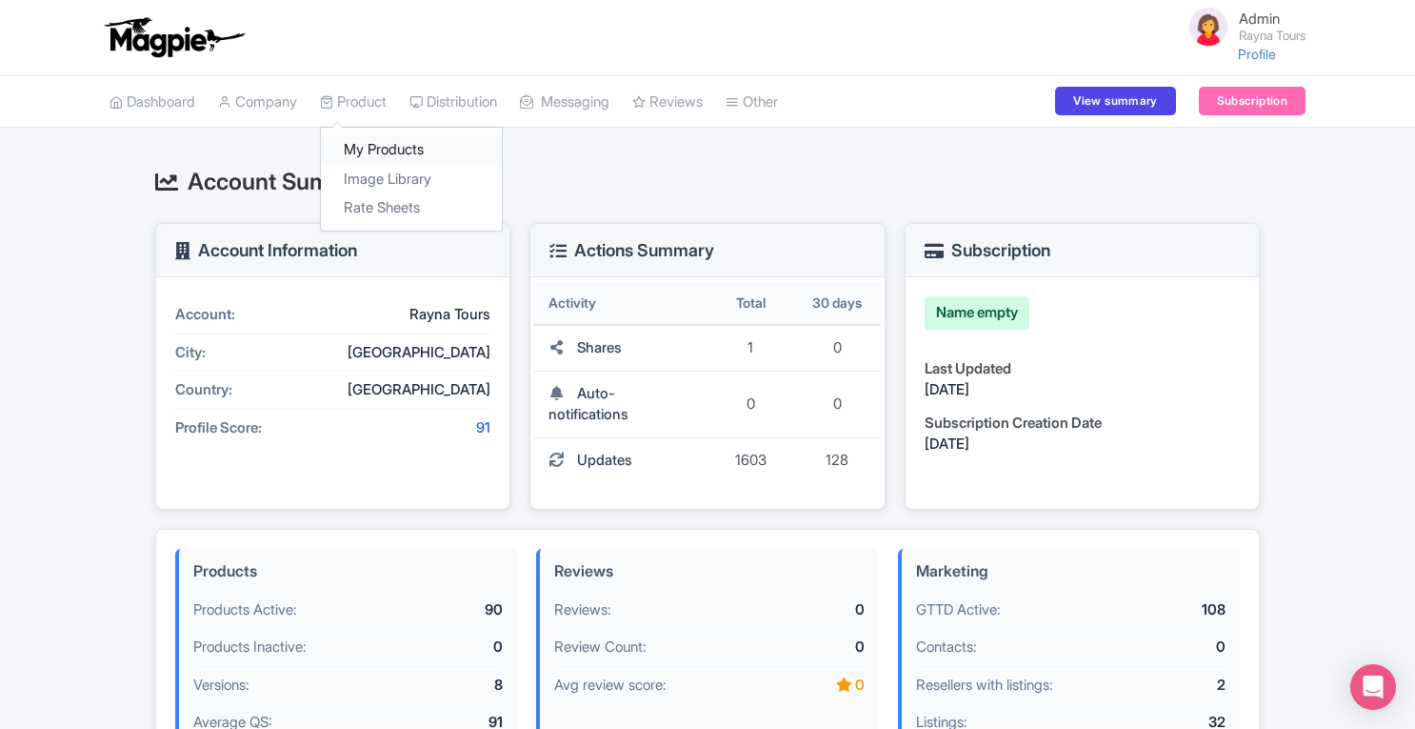
click at [362, 138] on link "My Products" at bounding box center [411, 150] width 181 height 30
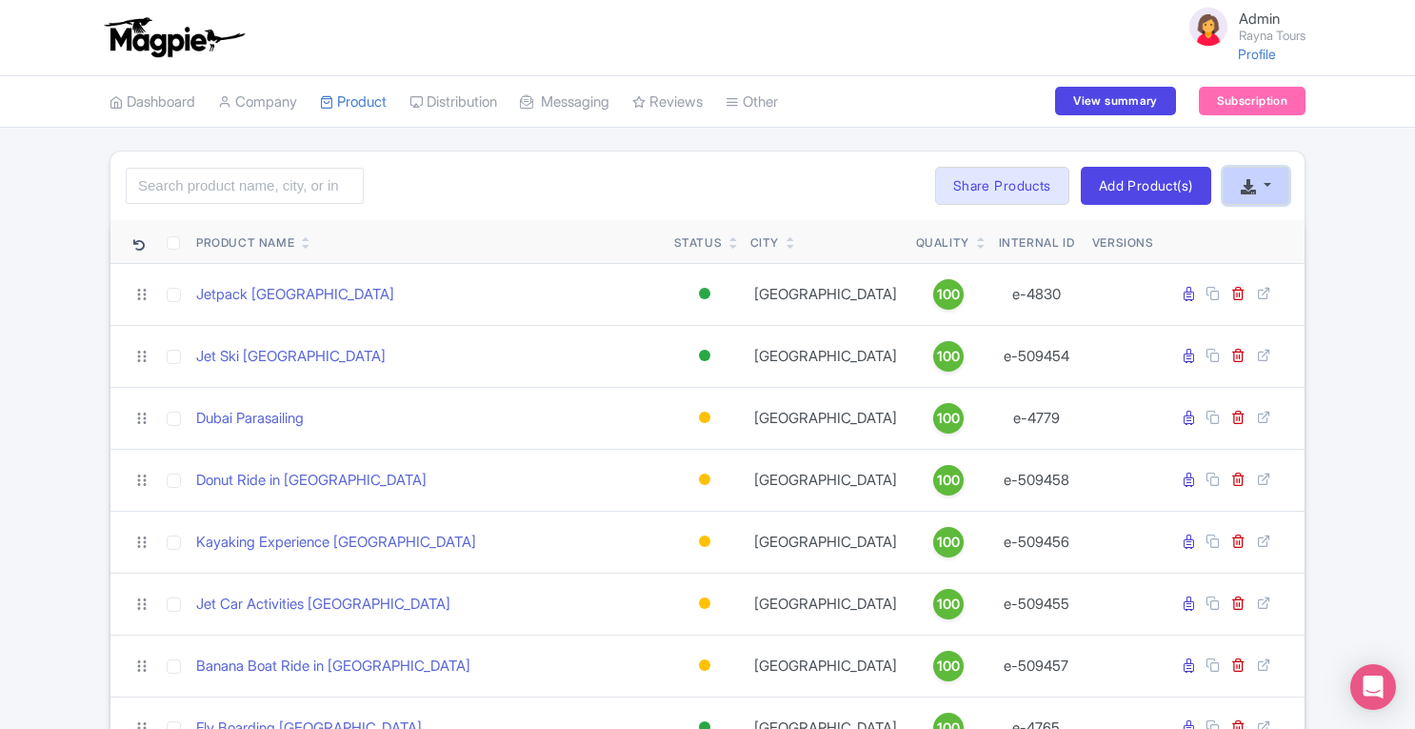
click at [1263, 195] on button "button" at bounding box center [1256, 186] width 67 height 38
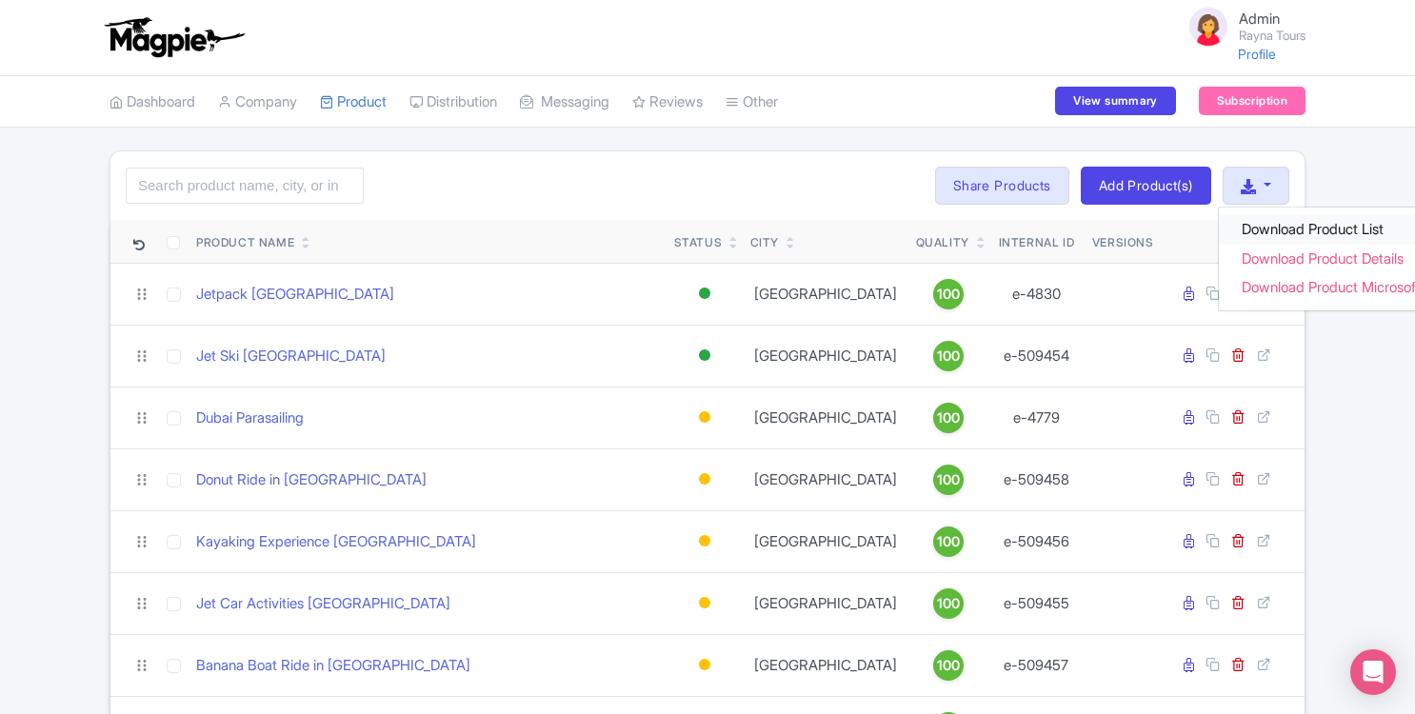
click at [1267, 230] on link "Download Product List" at bounding box center [1345, 230] width 252 height 30
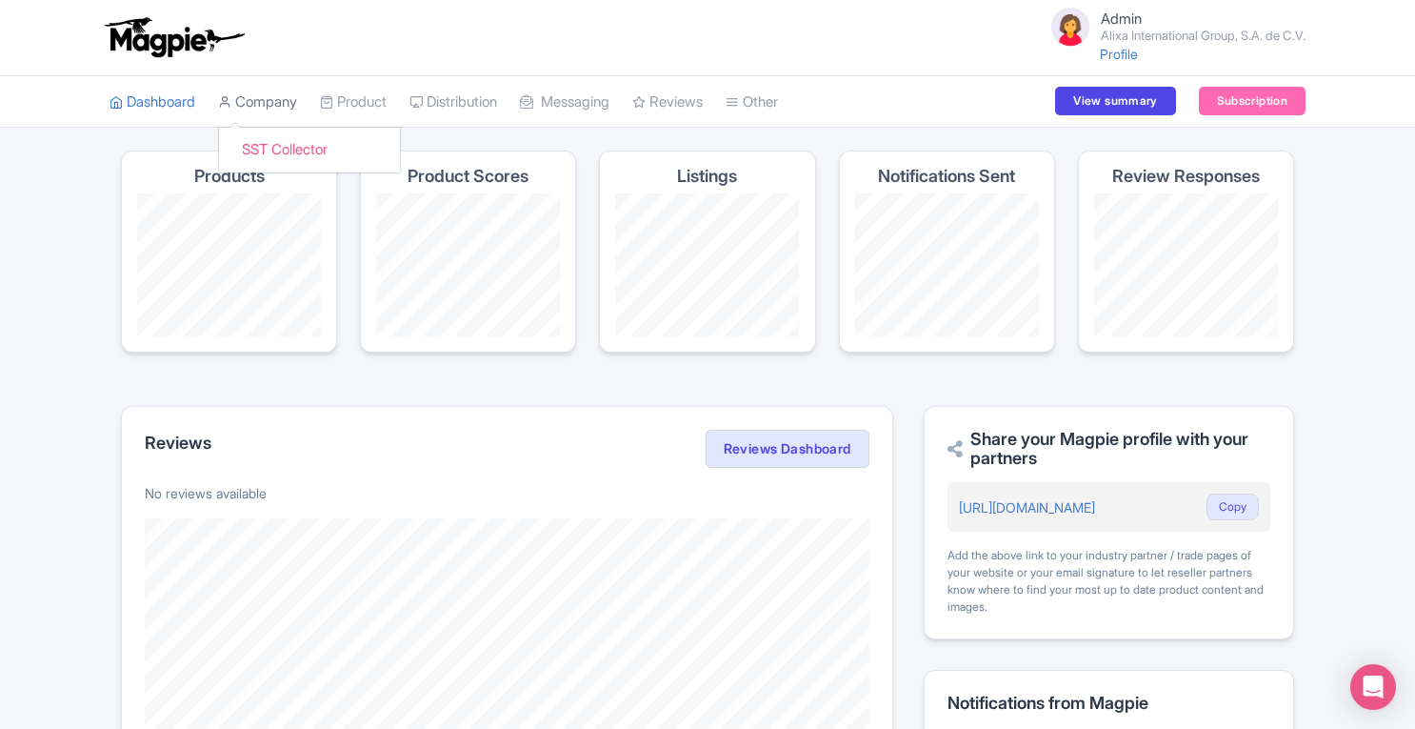
click at [282, 112] on link "Company" at bounding box center [257, 102] width 79 height 52
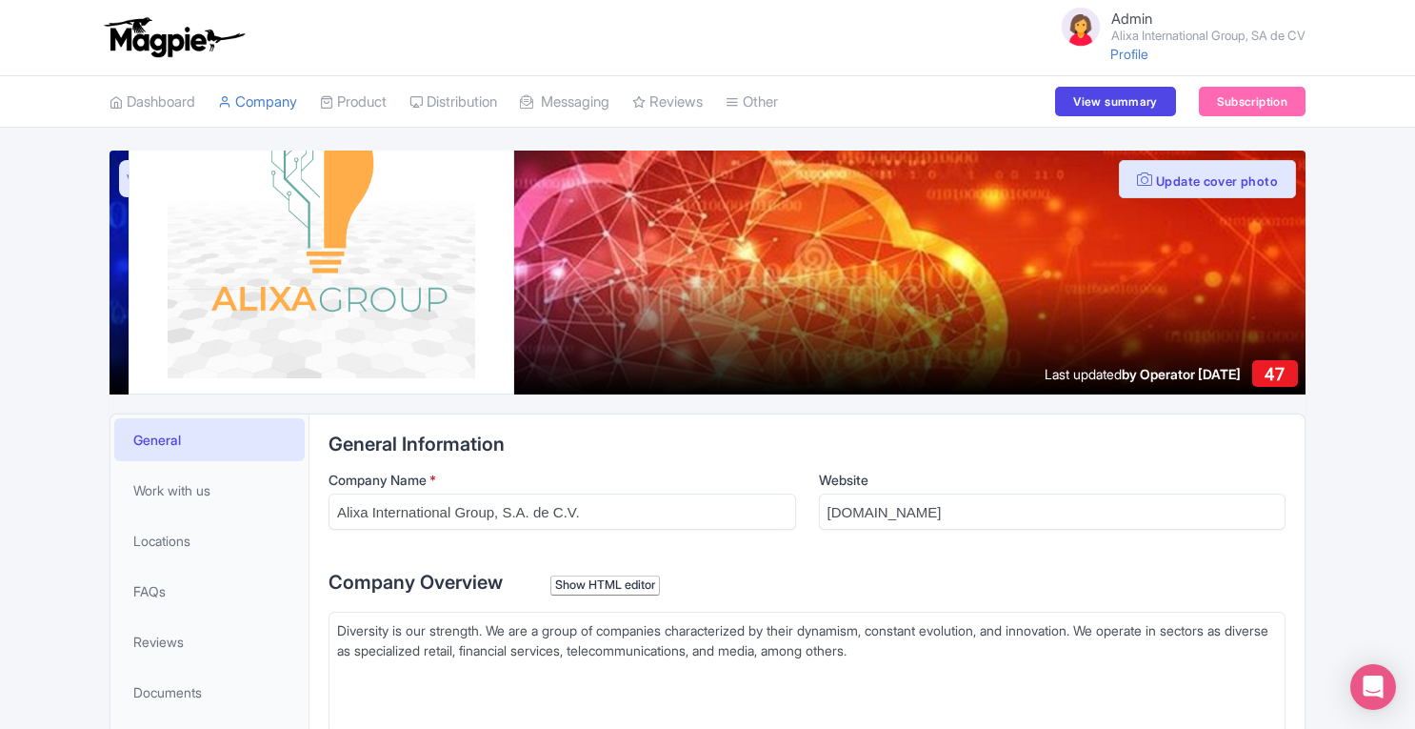
drag, startPoint x: 825, startPoint y: 511, endPoint x: 1050, endPoint y: 517, distance: 224.9
click at [1050, 517] on input "alixainternationalgroup.com.mx" at bounding box center [1053, 511] width 468 height 36
drag, startPoint x: 1050, startPoint y: 517, endPoint x: 781, endPoint y: 531, distance: 268.9
click at [781, 531] on div "Company Name * Alixa International Group, S.A. de C.V. Website alixainternation…" at bounding box center [807, 507] width 957 height 75
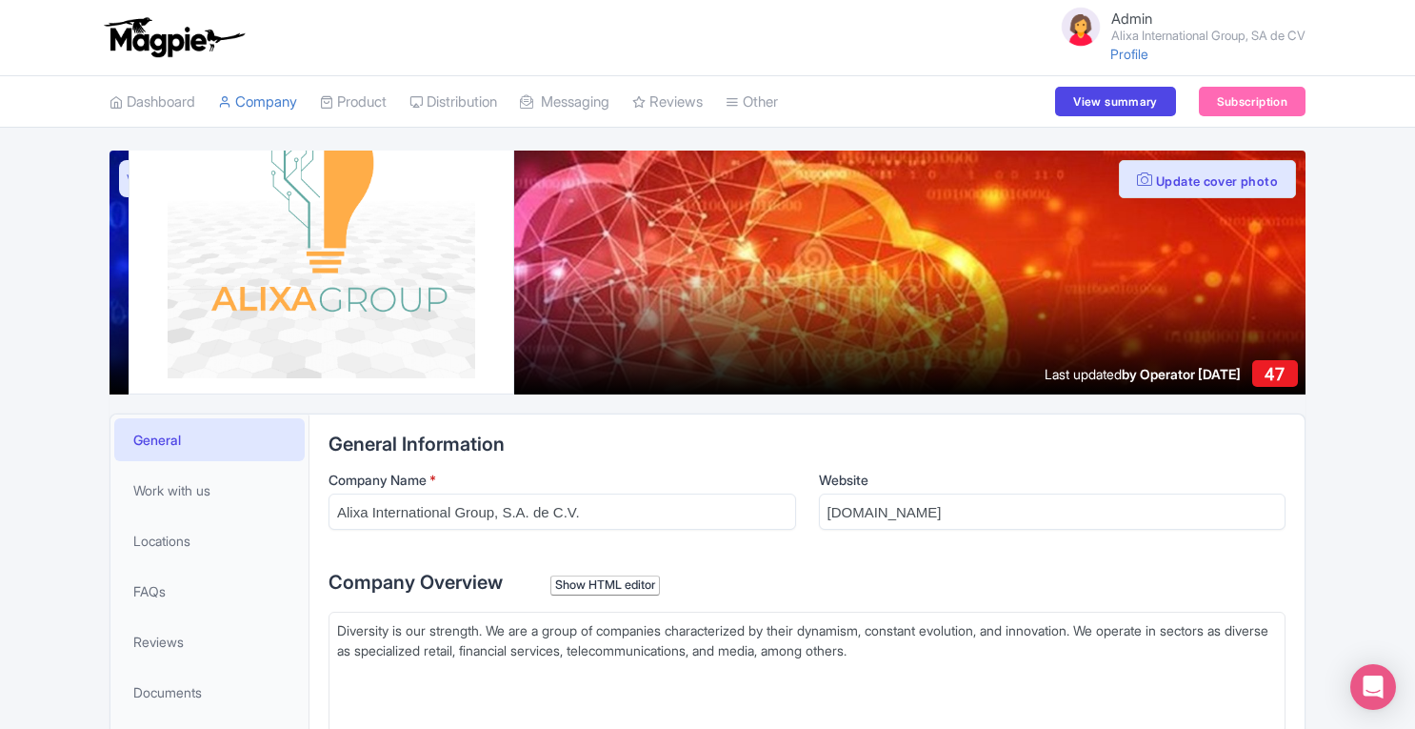
drag, startPoint x: 821, startPoint y: 509, endPoint x: 1044, endPoint y: 517, distance: 223.0
click at [1044, 517] on input "alixainternationalgroup.com.mx" at bounding box center [1053, 511] width 468 height 36
type trix-editor "<div>Diversity is our strength. We are a group of companies characterized by th…"
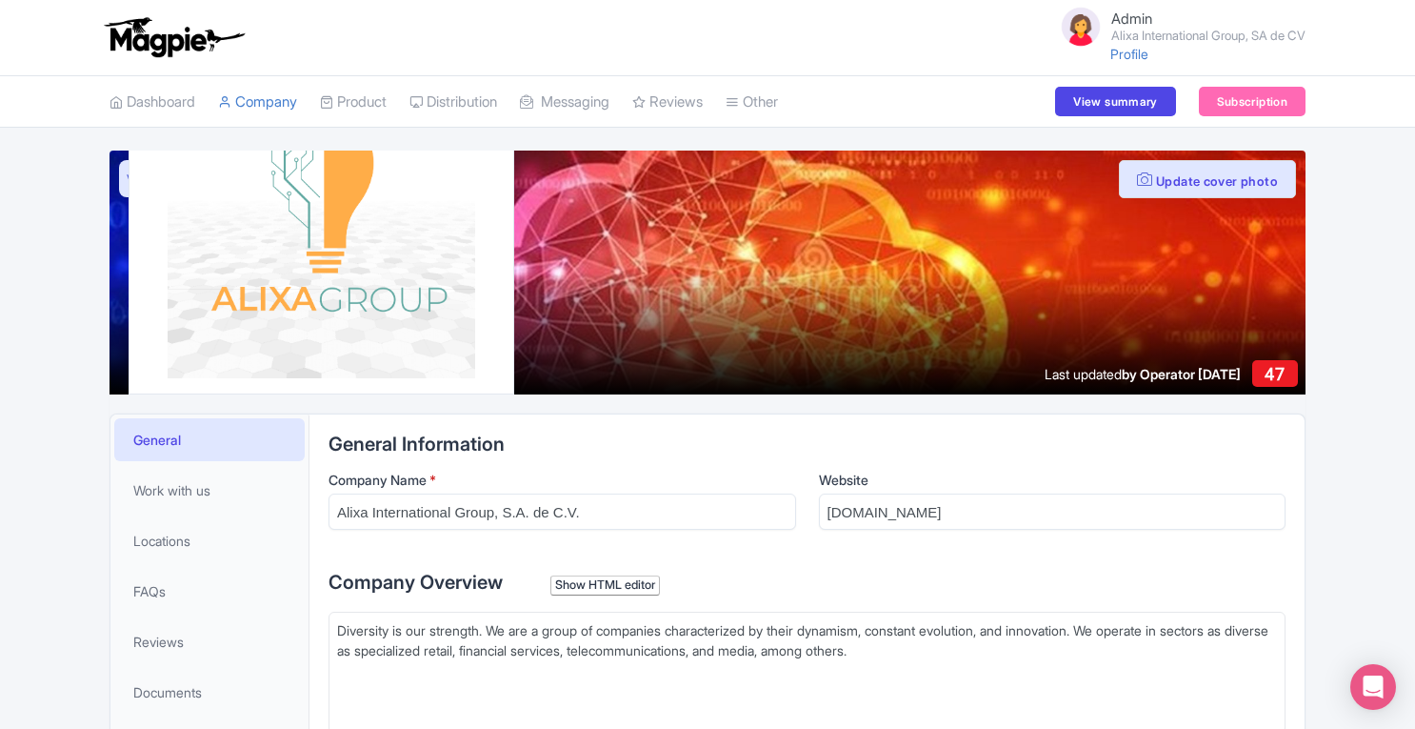
click at [1044, 517] on input "alixainternationalgroup.com.mx" at bounding box center [1053, 511] width 468 height 36
drag, startPoint x: 1044, startPoint y: 517, endPoint x: 764, endPoint y: 525, distance: 280.1
click at [764, 525] on div "Company Name * Alixa International Group, S.A. de C.V. Website alixainternation…" at bounding box center [807, 507] width 957 height 75
drag, startPoint x: 829, startPoint y: 512, endPoint x: 955, endPoint y: 511, distance: 126.7
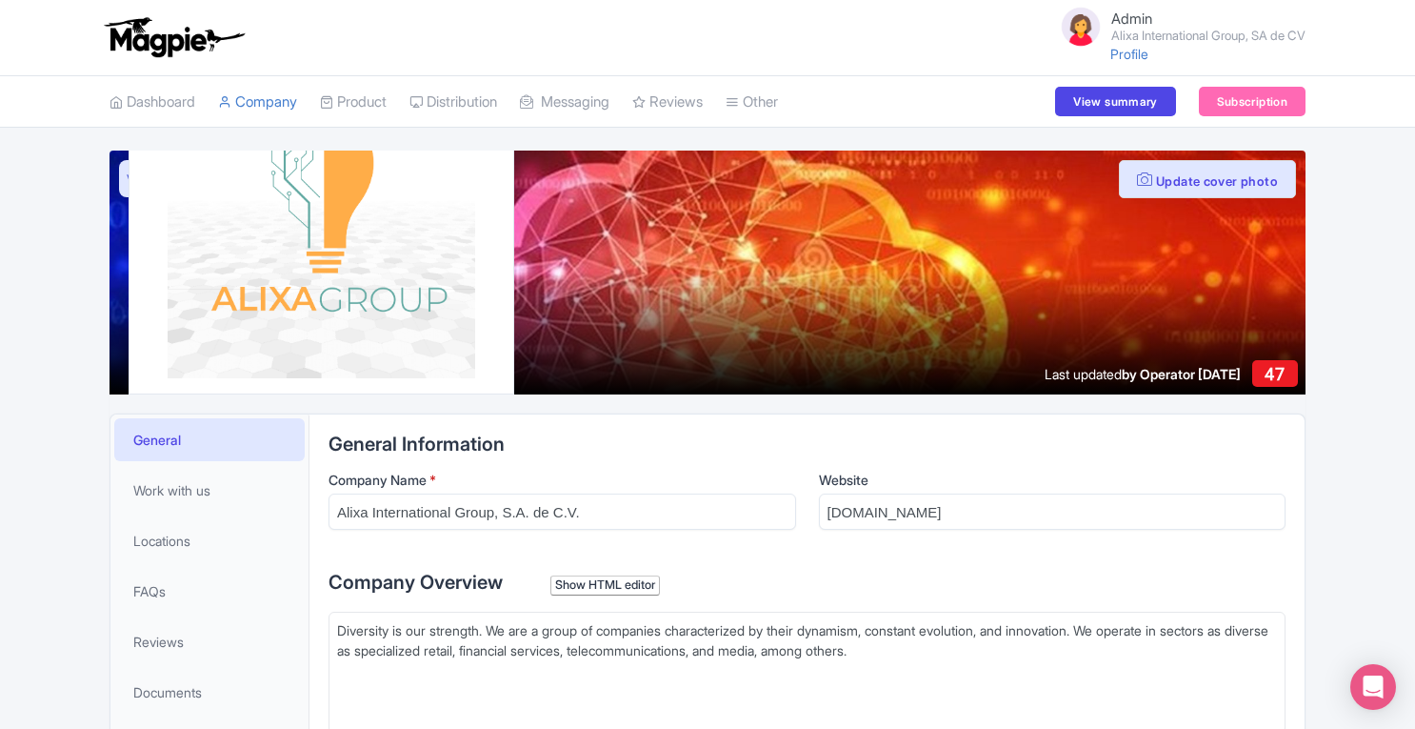
click at [955, 511] on input "alixainternationalgroup.com.mx" at bounding box center [1053, 511] width 468 height 36
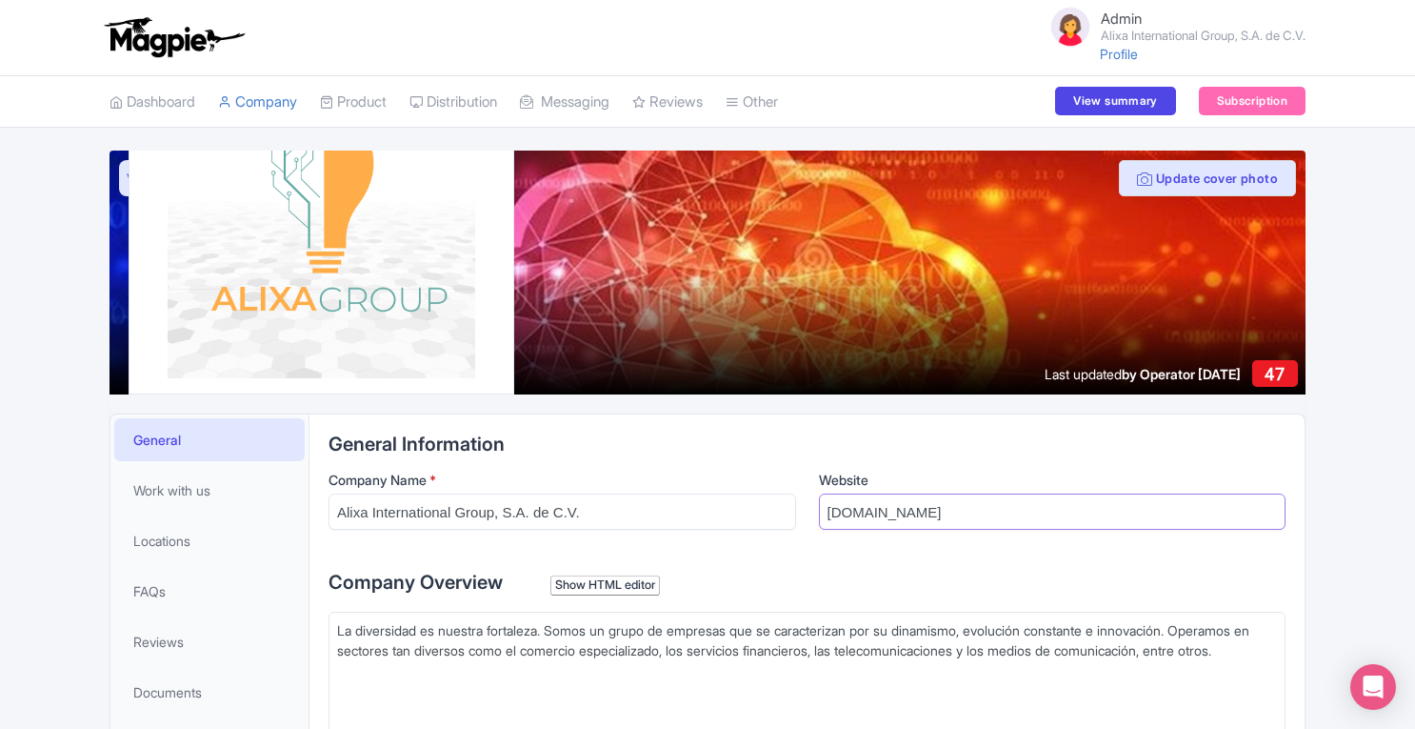
drag, startPoint x: 829, startPoint y: 514, endPoint x: 1046, endPoint y: 509, distance: 217.2
click at [1046, 509] on input "[DOMAIN_NAME]" at bounding box center [1053, 511] width 468 height 36
